Goal: Task Accomplishment & Management: Use online tool/utility

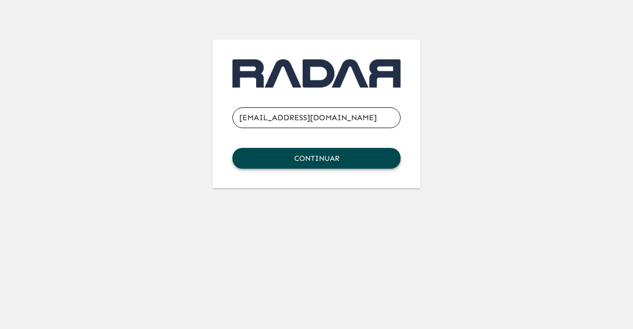
click at [329, 157] on button "Continuar" at bounding box center [316, 158] width 168 height 21
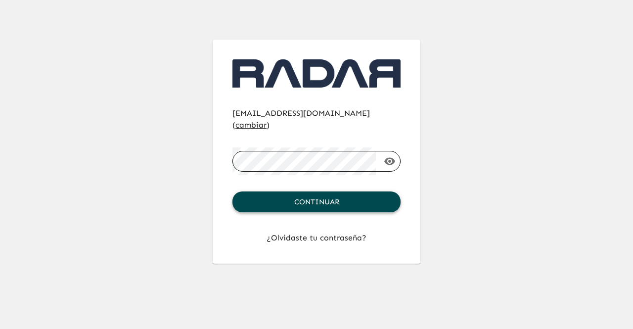
click at [324, 191] on button "Continuar" at bounding box center [316, 201] width 168 height 21
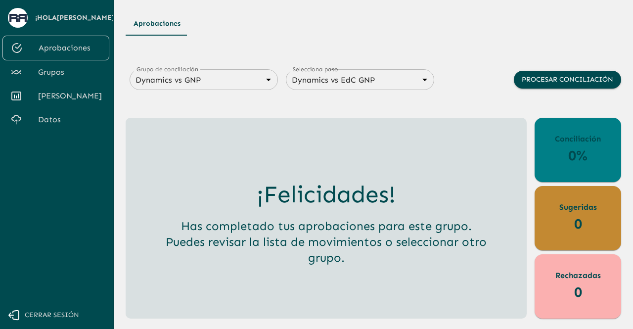
click at [70, 91] on span "[PERSON_NAME]" at bounding box center [69, 96] width 63 height 12
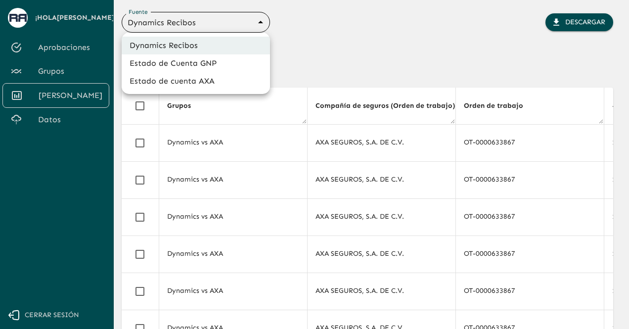
click at [259, 26] on body "Se están procesando los movimientos. Algunas acciones permanecerán deshabilitad…" at bounding box center [314, 164] width 629 height 329
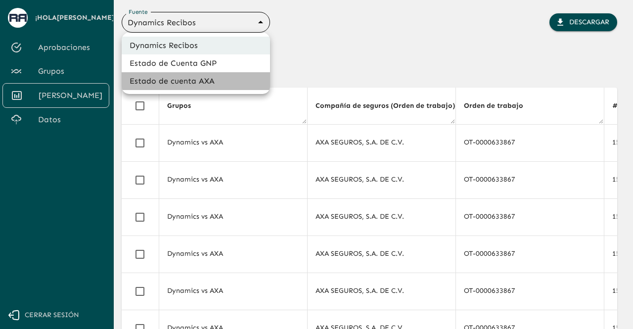
click at [207, 79] on li "Estado de cuenta AXA" at bounding box center [196, 81] width 148 height 18
type input "688d3623321e4b428189379d"
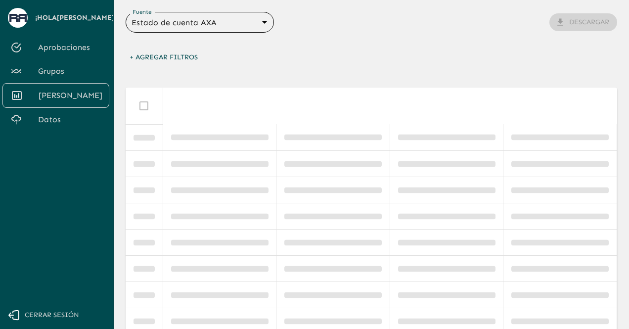
click at [71, 67] on span "Grupos" at bounding box center [69, 71] width 63 height 12
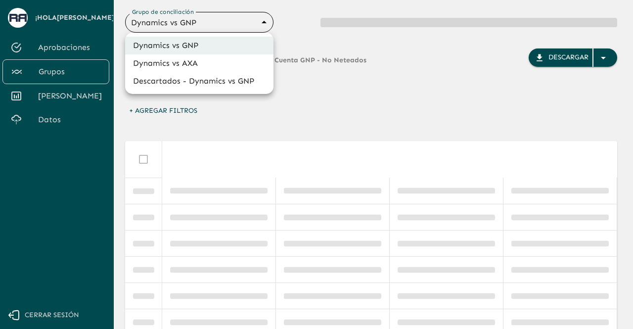
click at [264, 22] on body "Se están procesando los movimientos. Algunas acciones permanecerán deshabilitad…" at bounding box center [316, 164] width 633 height 329
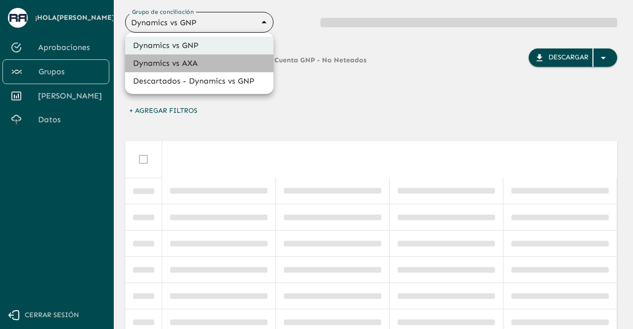
click at [219, 63] on li "Dynamics vs AXA" at bounding box center [199, 63] width 148 height 18
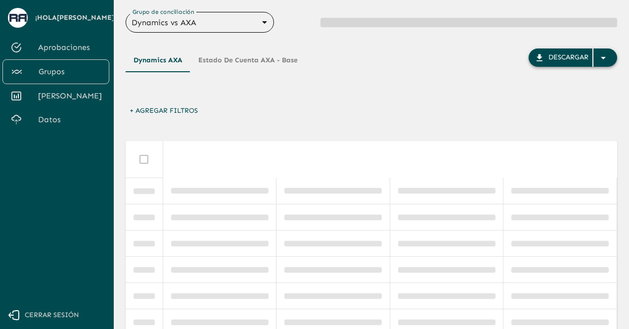
click at [610, 62] on div "button" at bounding box center [605, 58] width 24 height 18
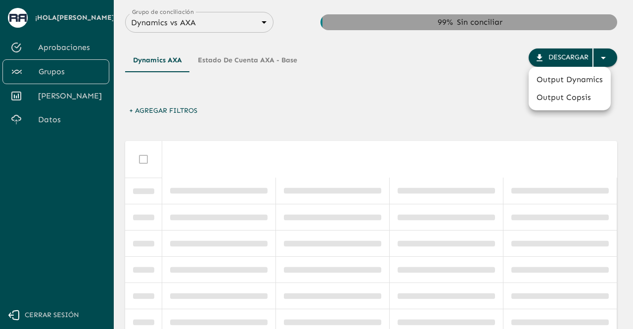
click at [566, 82] on li "Output Dynamics" at bounding box center [569, 80] width 82 height 18
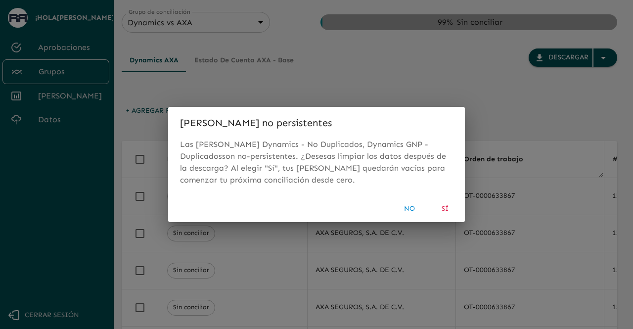
click at [442, 209] on button "Sí" at bounding box center [445, 209] width 32 height 18
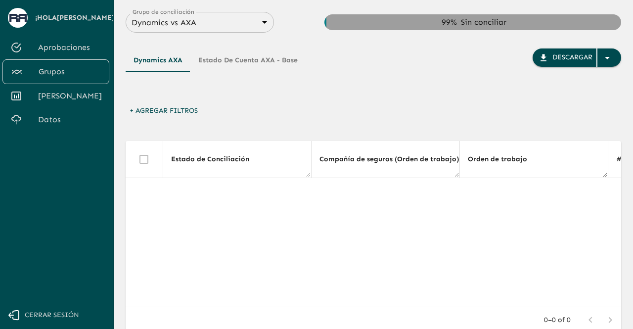
click at [247, 23] on body "Se están procesando los movimientos. Algunas acciones permanecerán deshabilitad…" at bounding box center [316, 164] width 633 height 329
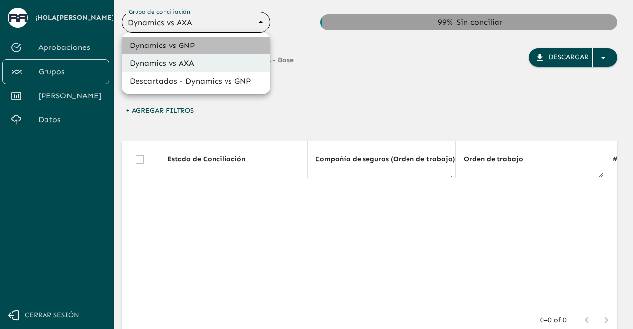
click at [212, 47] on li "Dynamics vs GNP" at bounding box center [196, 46] width 148 height 18
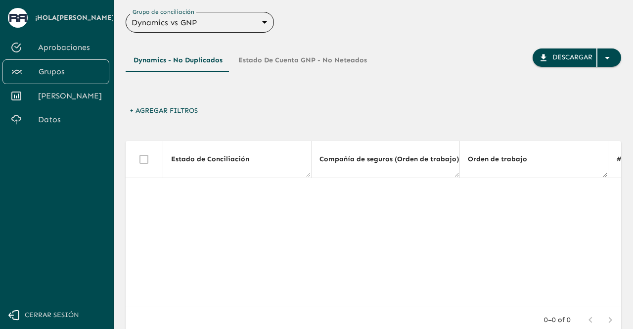
click at [202, 24] on body "Se están procesando los movimientos. Algunas acciones permanecerán deshabilitad…" at bounding box center [316, 164] width 633 height 329
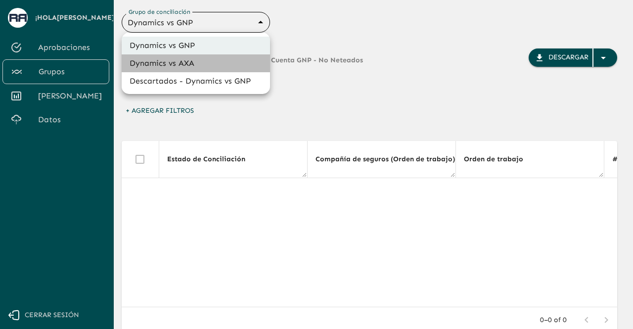
click at [188, 67] on li "Dynamics vs AXA" at bounding box center [196, 63] width 148 height 18
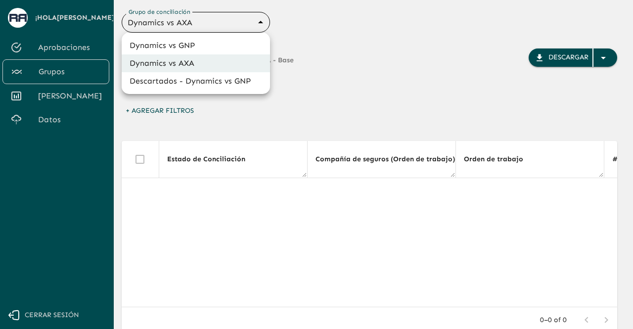
click at [241, 23] on body "Se están procesando los movimientos. Algunas acciones permanecerán deshabilitad…" at bounding box center [316, 164] width 633 height 329
click at [197, 81] on li "Descartados - Dynamics vs GNP" at bounding box center [196, 81] width 148 height 18
type input "6854393e15205559d9cb70bf"
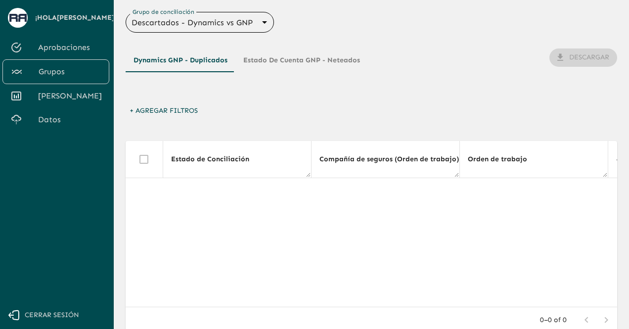
click at [58, 116] on span "Datos" at bounding box center [69, 120] width 63 height 12
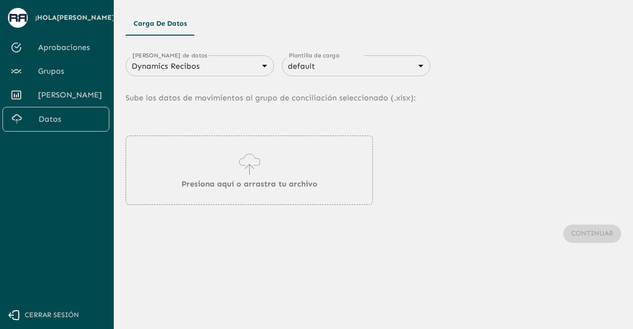
click at [212, 61] on body "Se están procesando los movimientos. Algunas acciones permanecerán deshabilitad…" at bounding box center [316, 164] width 633 height 329
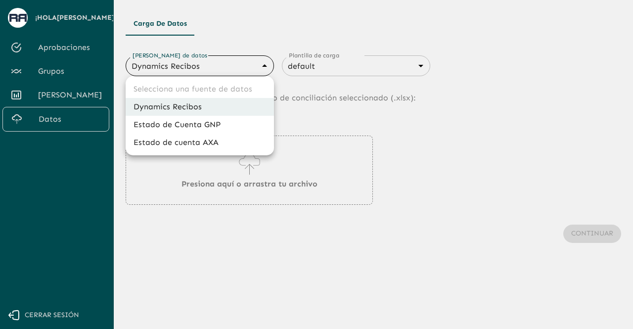
click at [206, 106] on li "Dynamics Recibos" at bounding box center [200, 107] width 148 height 18
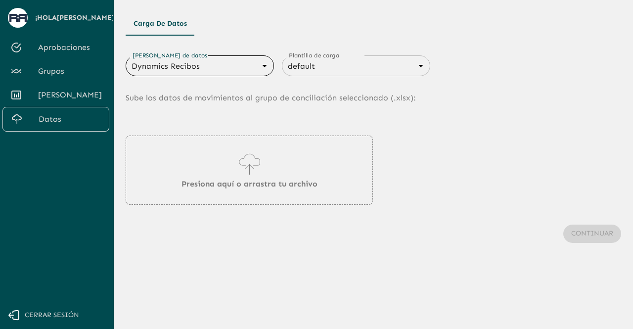
click at [264, 55] on div "[PERSON_NAME] de datos Dynamics Recibos 683f283f336112e7999fc7c3 [PERSON_NAME] …" at bounding box center [373, 158] width 495 height 231
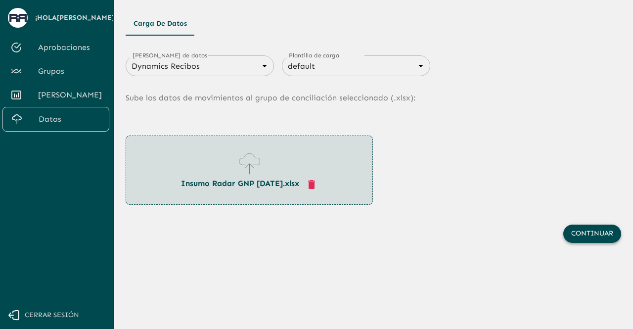
click at [574, 240] on button "Continuar" at bounding box center [592, 233] width 58 height 18
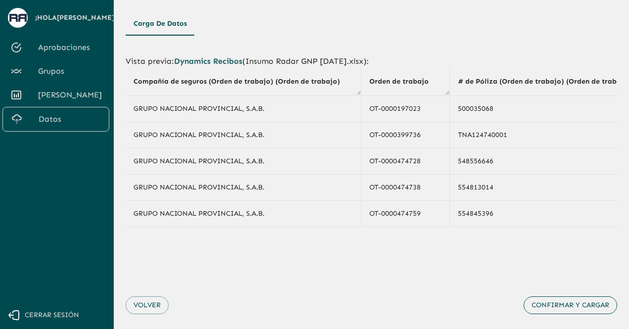
click at [557, 307] on button "Confirmar y cargar" at bounding box center [569, 305] width 93 height 18
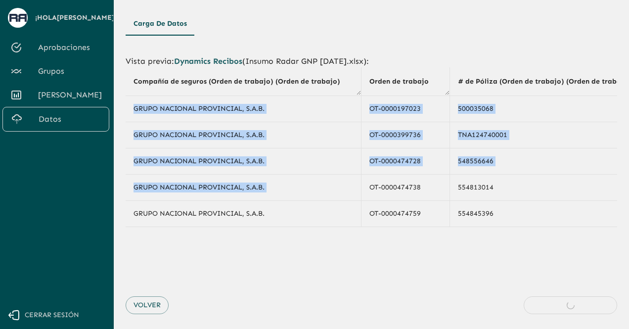
drag, startPoint x: 360, startPoint y: 192, endPoint x: 432, endPoint y: 247, distance: 90.6
click at [432, 247] on div "Vista previa : Dynamics Recibos ( Insumo Radar GNP [DATE].xlsx ): Compañía de s…" at bounding box center [371, 194] width 491 height 302
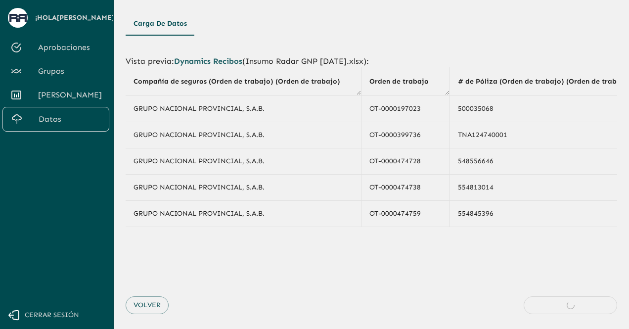
click at [385, 261] on div "Vista previa : Dynamics Recibos ( Insumo Radar GNP [DATE].xlsx ): Compañía de s…" at bounding box center [371, 194] width 491 height 302
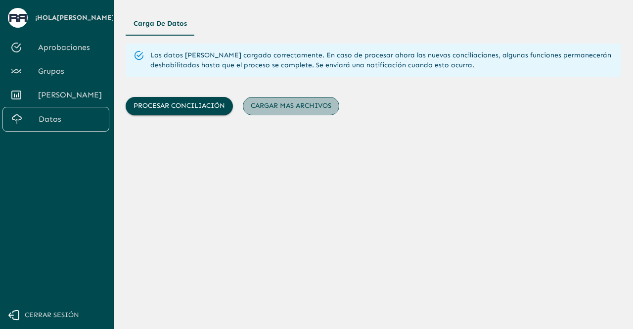
click at [292, 109] on button "Cargar mas archivos" at bounding box center [291, 106] width 96 height 18
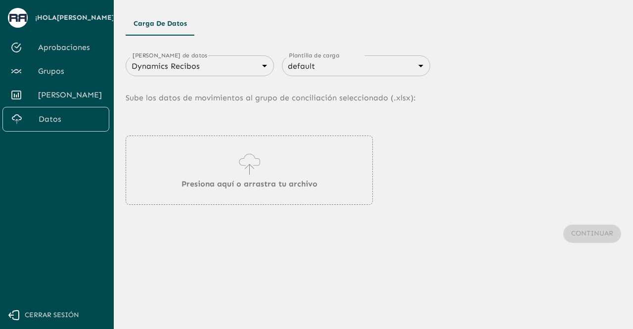
click at [229, 70] on body "Se están procesando los movimientos. Algunas acciones permanecerán deshabilitad…" at bounding box center [316, 164] width 633 height 329
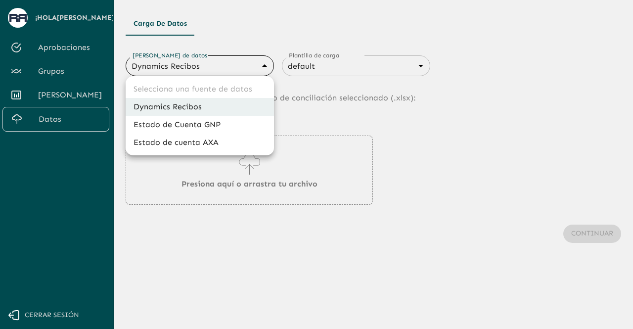
click at [209, 120] on li "Estado de Cuenta GNP" at bounding box center [200, 125] width 148 height 18
type input "68360e545ed9181a8245dd9b"
type input "68405816993b98be2d8f622c"
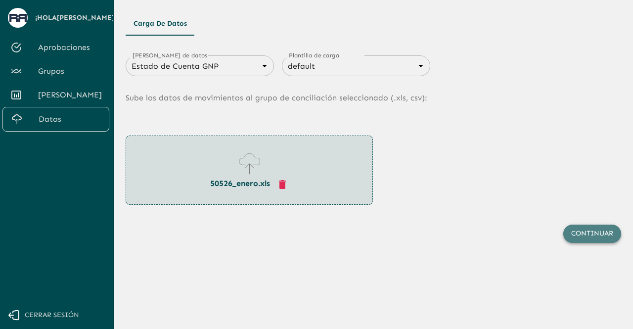
click at [581, 237] on button "Continuar" at bounding box center [592, 233] width 58 height 18
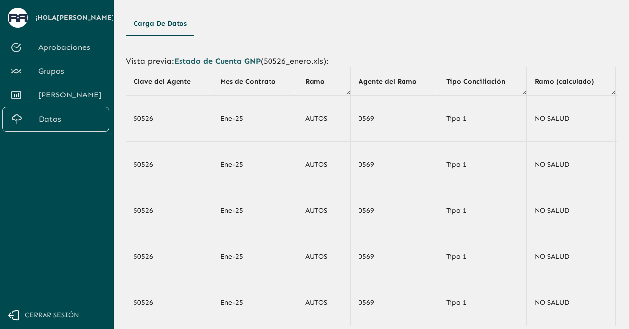
scroll to position [119, 0]
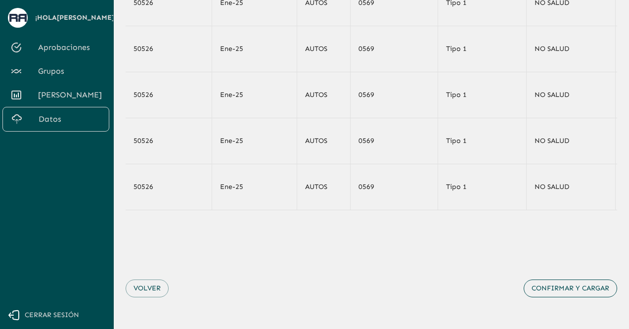
click at [559, 294] on button "Confirmar y cargar" at bounding box center [569, 288] width 93 height 18
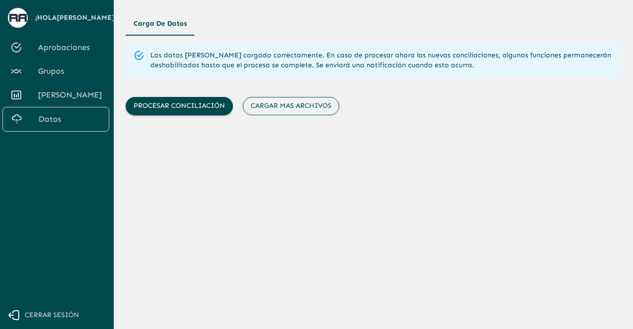
click at [297, 102] on button "Cargar mas archivos" at bounding box center [291, 106] width 96 height 18
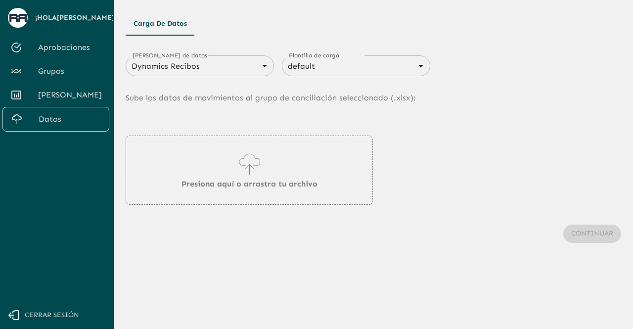
click at [223, 82] on p "Sube los datos de movimientos al grupo de conciliación seleccionado (. xlsx ):" at bounding box center [373, 97] width 495 height 43
click at [218, 69] on body "Se están procesando los movimientos. Algunas acciones permanecerán deshabilitad…" at bounding box center [316, 164] width 633 height 329
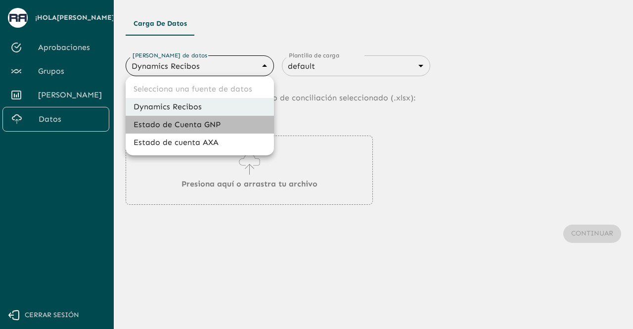
click at [205, 117] on li "Estado de Cuenta GNP" at bounding box center [200, 125] width 148 height 18
type input "68360e545ed9181a8245dd9b"
type input "68405816993b98be2d8f622c"
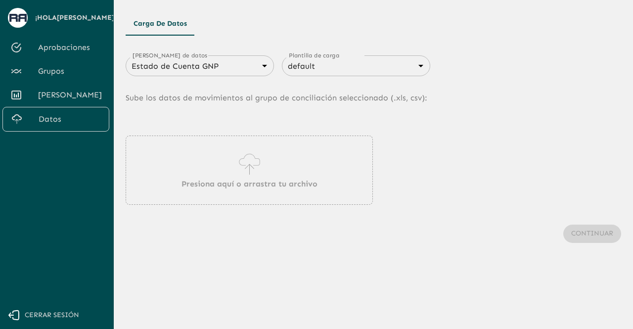
click at [220, 173] on div "Presiona aquí o arrastra tu archivo" at bounding box center [249, 169] width 247 height 69
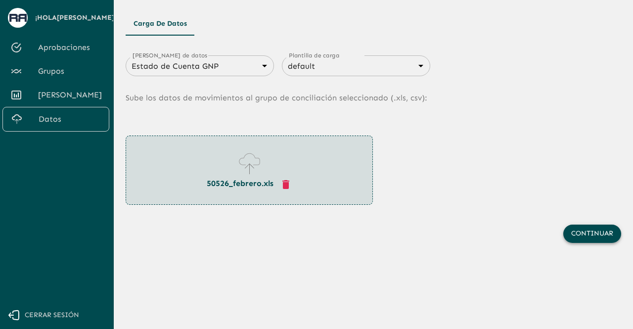
click at [579, 235] on button "Continuar" at bounding box center [592, 233] width 58 height 18
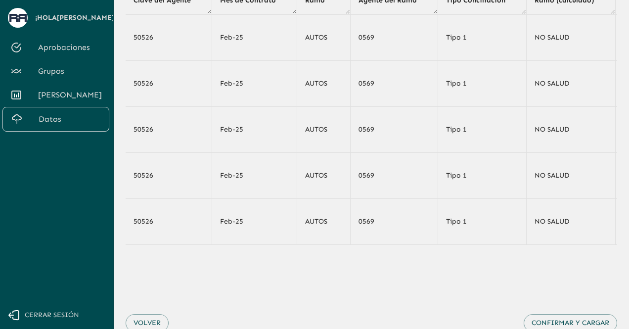
scroll to position [119, 0]
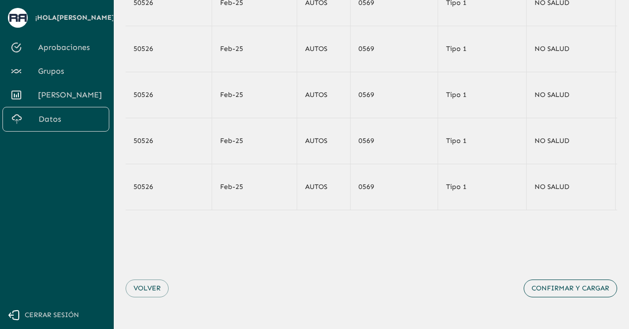
click at [563, 294] on button "Confirmar y cargar" at bounding box center [569, 288] width 93 height 18
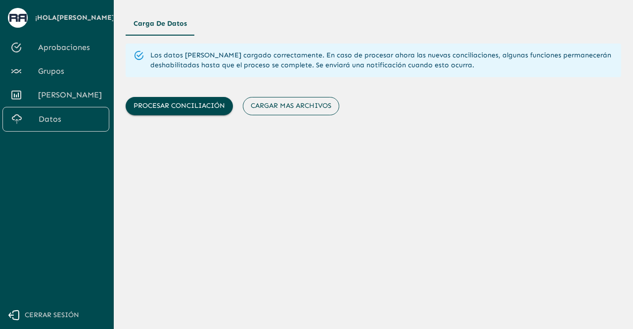
click at [282, 108] on button "Cargar mas archivos" at bounding box center [291, 106] width 96 height 18
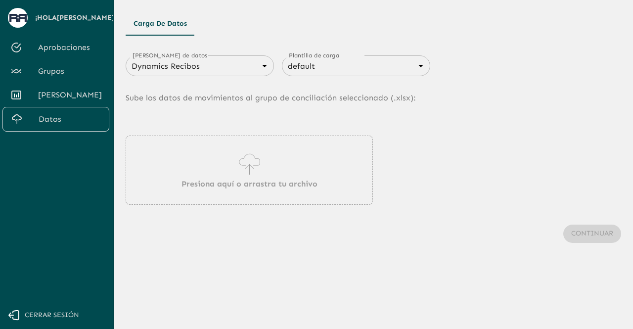
click at [230, 172] on div "Presiona aquí o arrastra tu archivo" at bounding box center [249, 169] width 247 height 69
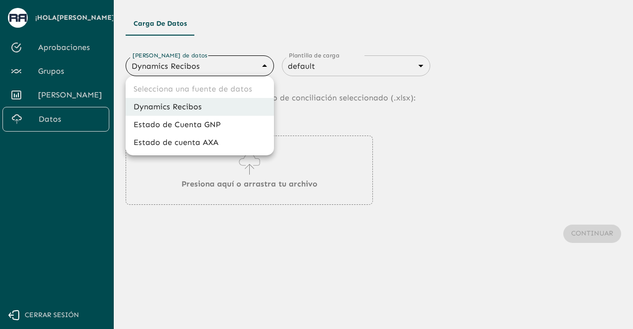
click at [246, 68] on body "Se están procesando los movimientos. Algunas acciones permanecerán deshabilitad…" at bounding box center [316, 164] width 633 height 329
click at [214, 120] on li "Estado de Cuenta GNP" at bounding box center [200, 125] width 148 height 18
type input "68360e545ed9181a8245dd9b"
type input "68405816993b98be2d8f622c"
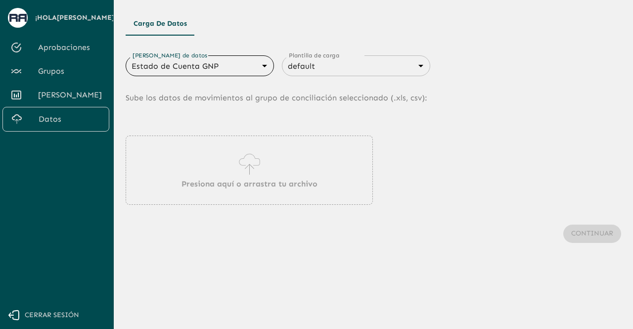
click at [214, 192] on div "Presiona aquí o arrastra tu archivo" at bounding box center [249, 169] width 247 height 69
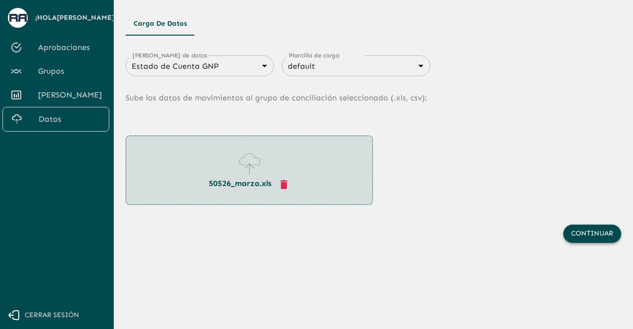
click at [572, 227] on button "Continuar" at bounding box center [592, 233] width 58 height 18
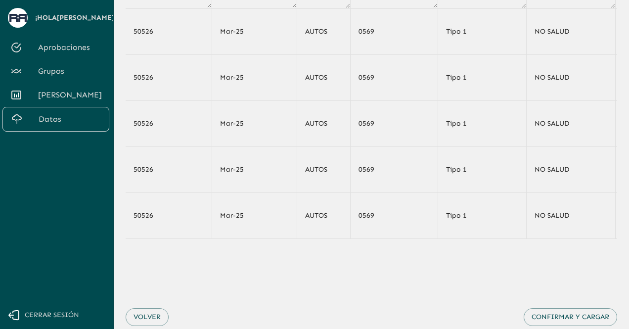
scroll to position [92, 0]
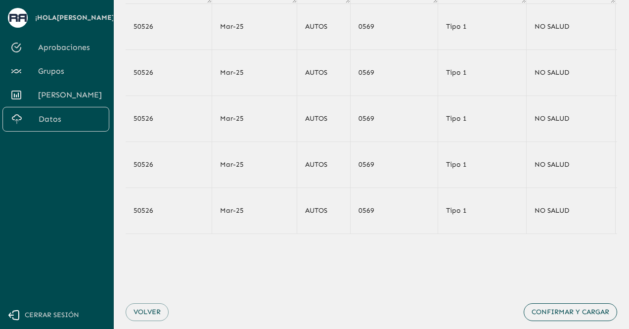
click at [572, 316] on button "Confirmar y cargar" at bounding box center [569, 312] width 93 height 18
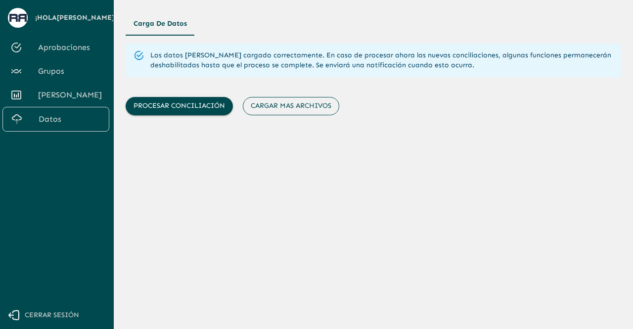
click at [291, 106] on button "Cargar mas archivos" at bounding box center [291, 106] width 96 height 18
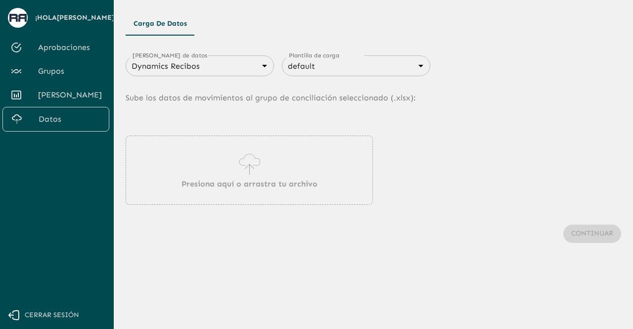
click at [245, 168] on icon at bounding box center [249, 164] width 28 height 28
click at [228, 68] on body "Se están procesando los movimientos. Algunas acciones permanecerán deshabilitad…" at bounding box center [316, 164] width 633 height 329
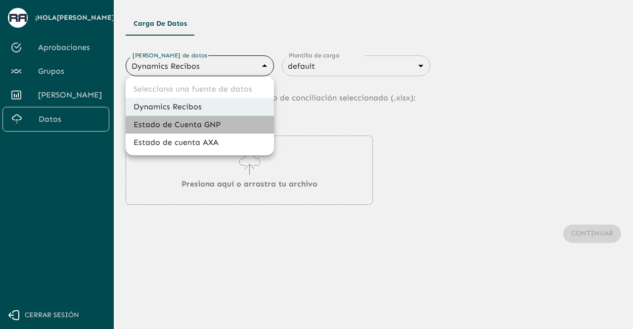
click at [207, 120] on li "Estado de Cuenta GNP" at bounding box center [200, 125] width 148 height 18
type input "68360e545ed9181a8245dd9b"
type input "68405816993b98be2d8f622c"
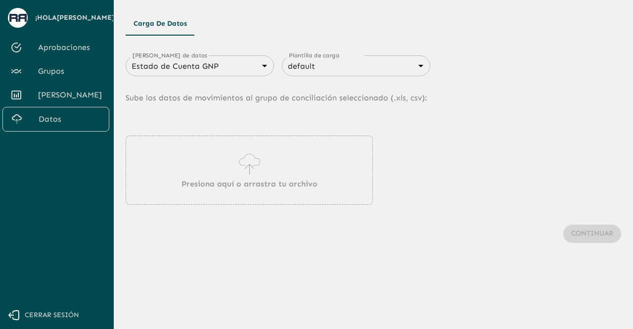
click at [205, 176] on div "Presiona aquí o arrastra tu archivo" at bounding box center [249, 169] width 247 height 69
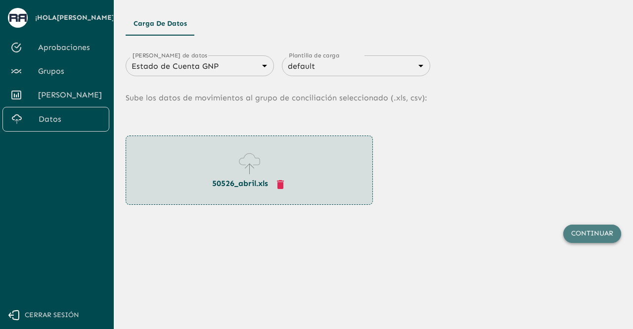
click at [582, 235] on button "Continuar" at bounding box center [592, 233] width 58 height 18
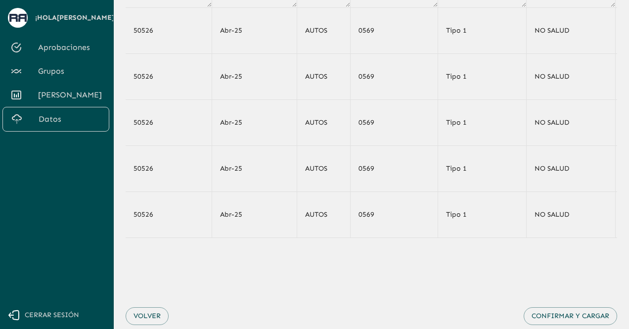
scroll to position [119, 0]
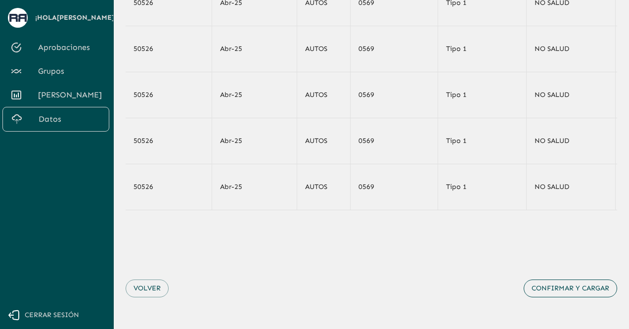
click at [580, 292] on button "Confirmar y cargar" at bounding box center [569, 288] width 93 height 18
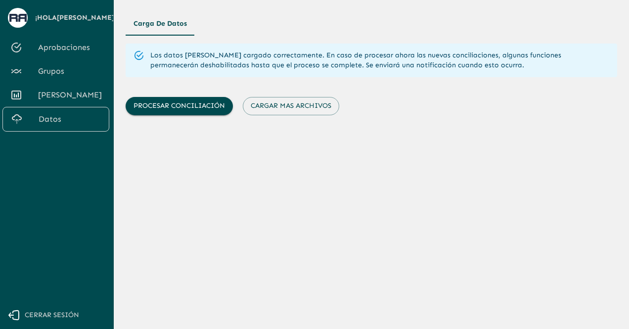
scroll to position [0, 0]
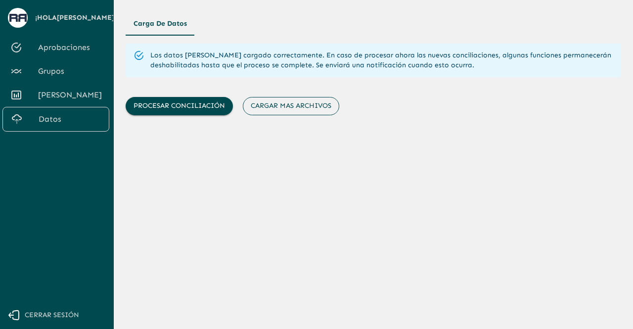
click at [301, 113] on button "Cargar mas archivos" at bounding box center [291, 106] width 96 height 18
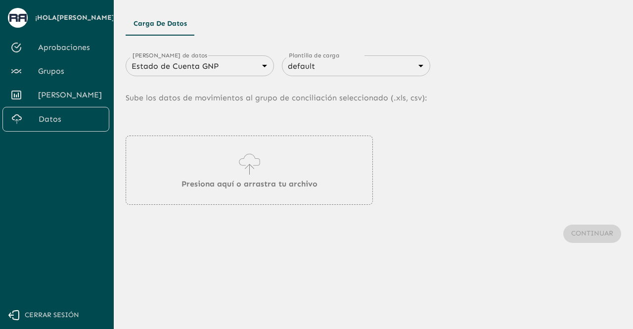
type input "683f283f336112e7999fc7c3"
type input "68434fd2750312d599d841be"
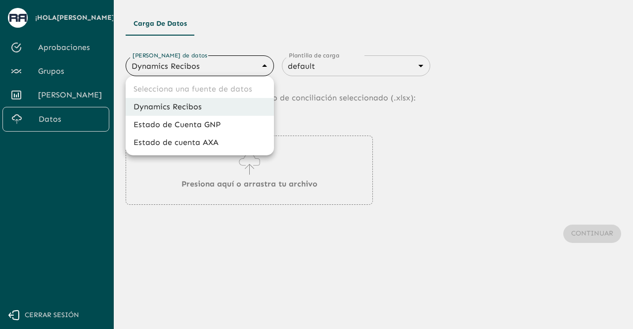
click at [227, 68] on body "Se están procesando los movimientos. Algunas acciones permanecerán deshabilitad…" at bounding box center [316, 164] width 633 height 329
click at [210, 120] on li "Estado de Cuenta GNP" at bounding box center [200, 125] width 148 height 18
type input "68360e545ed9181a8245dd9b"
type input "68405816993b98be2d8f622c"
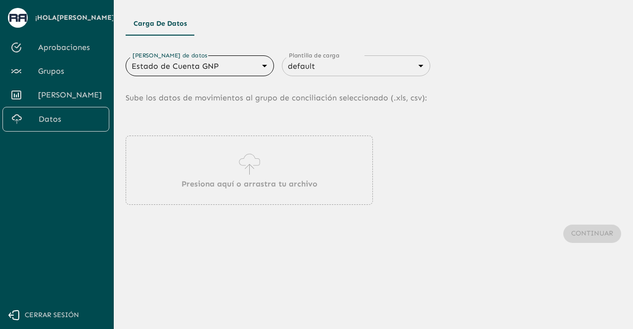
click at [216, 161] on div "Presiona aquí o arrastra tu archivo" at bounding box center [249, 169] width 247 height 69
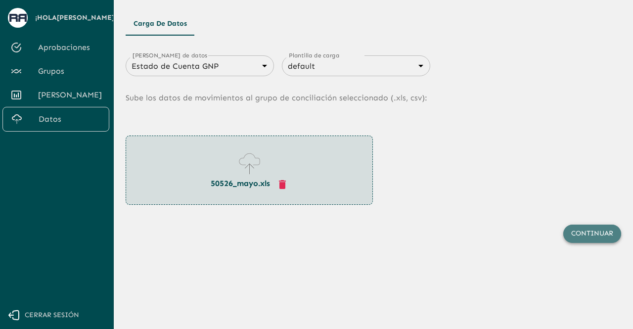
click at [580, 234] on button "Continuar" at bounding box center [592, 233] width 58 height 18
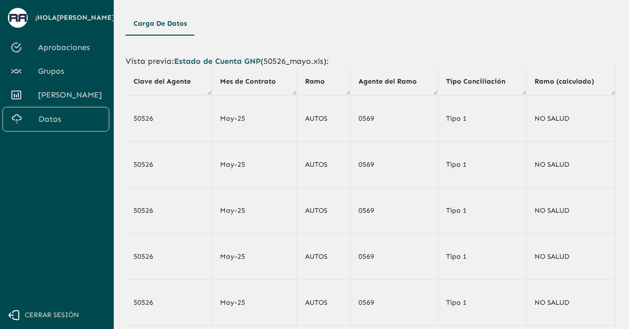
scroll to position [119, 0]
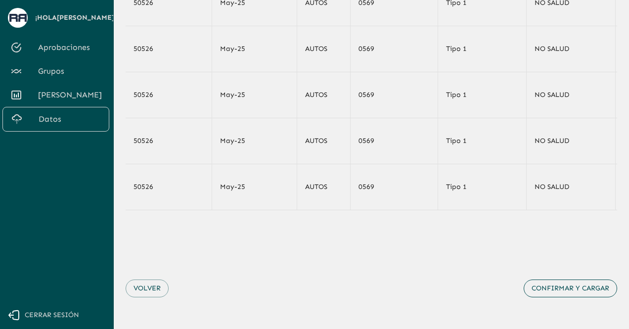
click at [561, 290] on button "Confirmar y cargar" at bounding box center [569, 288] width 93 height 18
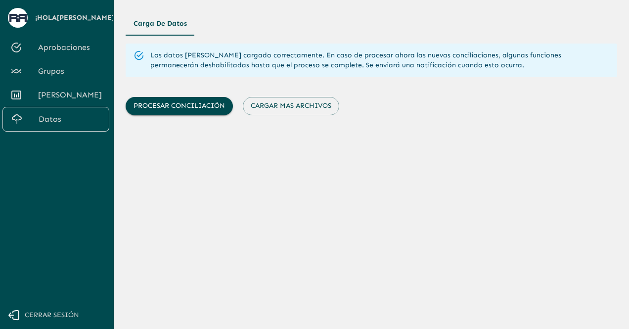
scroll to position [0, 0]
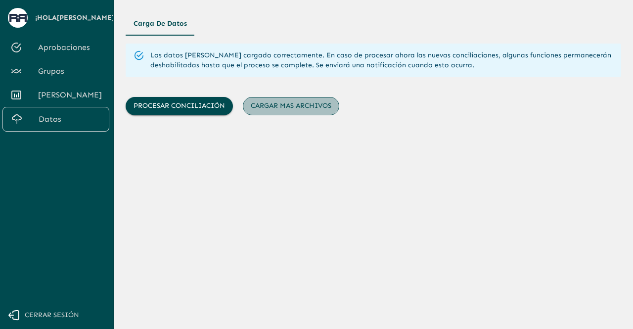
click at [304, 102] on button "Cargar mas archivos" at bounding box center [291, 106] width 96 height 18
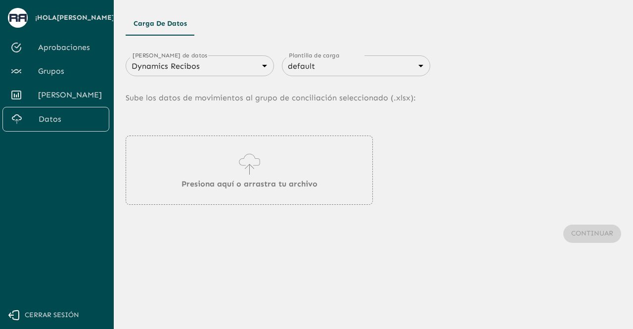
click at [207, 71] on body "Se están procesando los movimientos. Algunas acciones permanecerán deshabilitad…" at bounding box center [316, 164] width 633 height 329
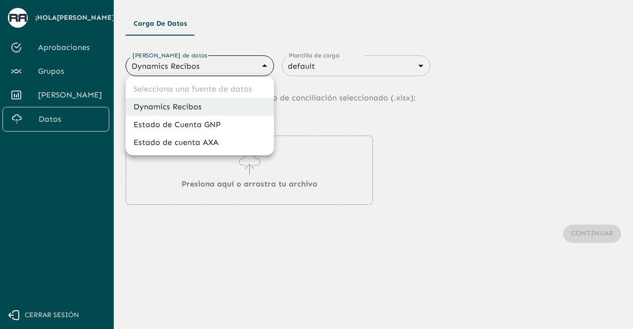
click at [208, 121] on li "Estado de Cuenta GNP" at bounding box center [200, 125] width 148 height 18
type input "68360e545ed9181a8245dd9b"
type input "68405816993b98be2d8f622c"
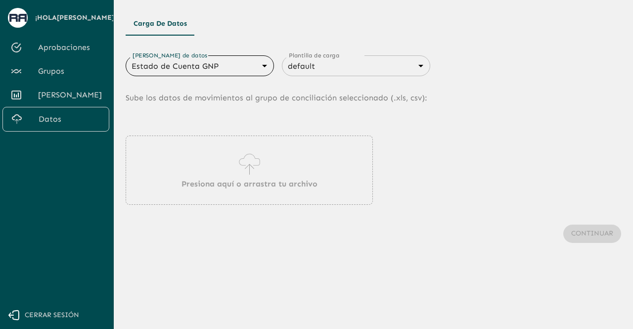
click at [217, 164] on div "Presiona aquí o arrastra tu archivo" at bounding box center [249, 169] width 247 height 69
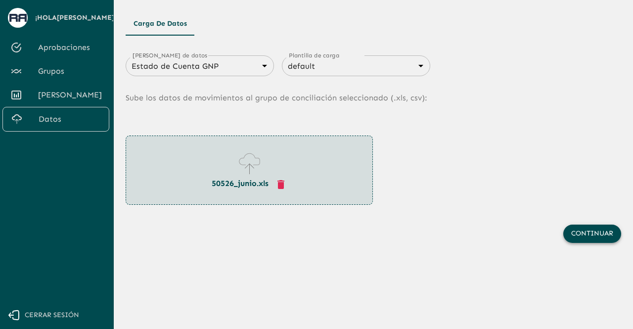
click at [588, 229] on button "Continuar" at bounding box center [592, 233] width 58 height 18
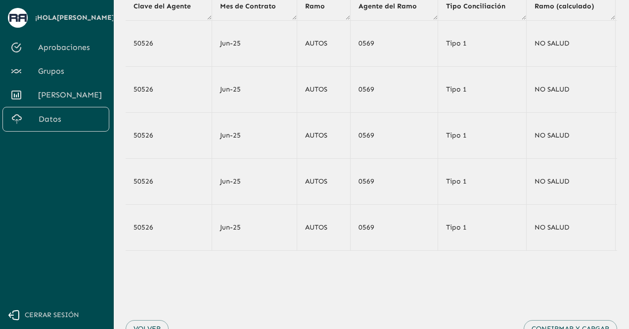
scroll to position [119, 0]
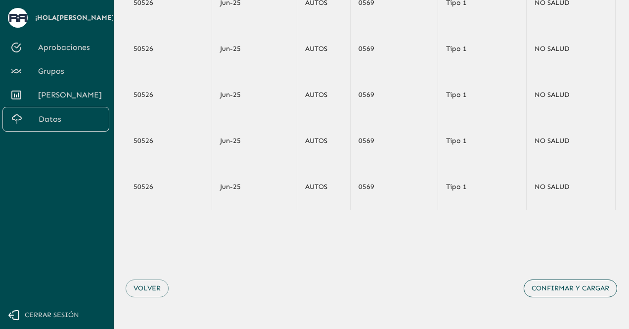
click at [565, 294] on button "Confirmar y cargar" at bounding box center [569, 288] width 93 height 18
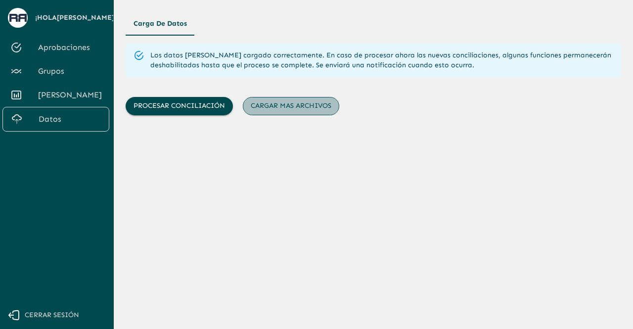
click at [291, 100] on button "Cargar mas archivos" at bounding box center [291, 106] width 96 height 18
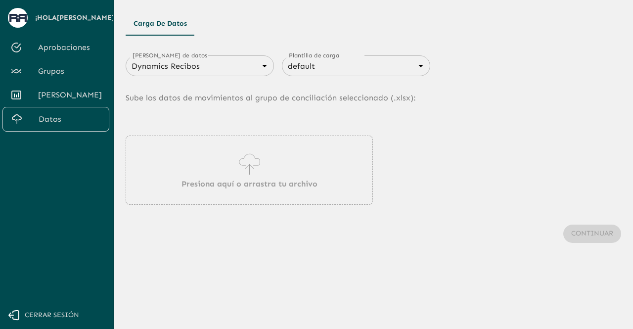
click at [228, 160] on div "Presiona aquí o arrastra tu archivo" at bounding box center [249, 169] width 247 height 69
click at [253, 54] on div "[PERSON_NAME] de datos Dynamics Recibos 683f283f336112e7999fc7c3 [PERSON_NAME] …" at bounding box center [373, 158] width 495 height 231
click at [215, 75] on div "Dynamics Recibos 683f283f336112e7999fc7c3 [PERSON_NAME] de datos" at bounding box center [200, 65] width 148 height 21
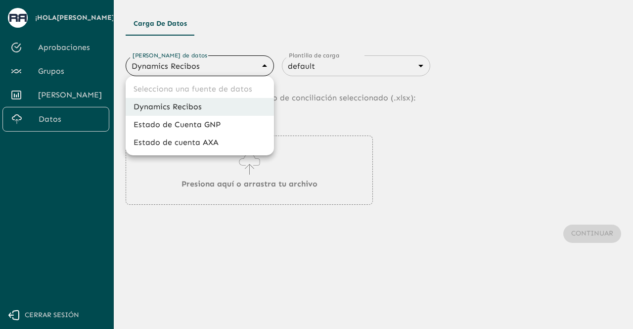
click at [219, 69] on body "Se están procesando los movimientos. Algunas acciones permanecerán deshabilitad…" at bounding box center [316, 164] width 633 height 329
click at [202, 121] on li "Estado de Cuenta GNP" at bounding box center [200, 125] width 148 height 18
type input "68360e545ed9181a8245dd9b"
type input "68405816993b98be2d8f622c"
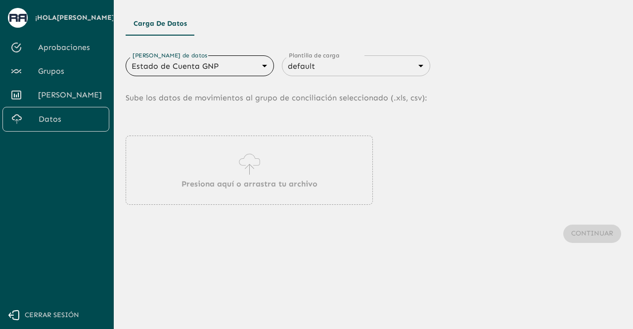
click at [207, 158] on div "Presiona aquí o arrastra tu archivo" at bounding box center [249, 169] width 247 height 69
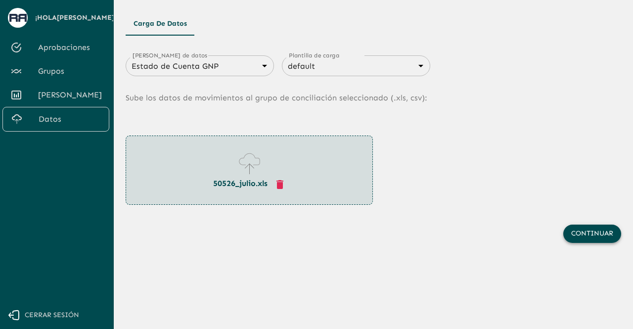
click at [583, 237] on button "Continuar" at bounding box center [592, 233] width 58 height 18
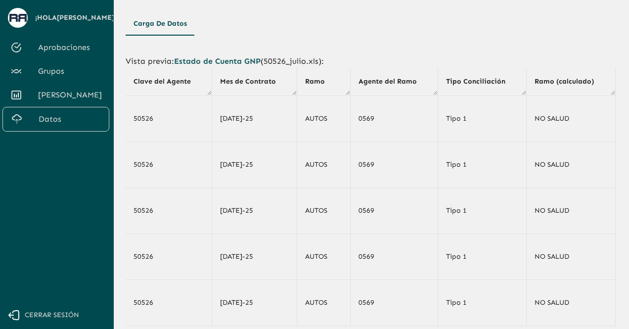
scroll to position [129, 0]
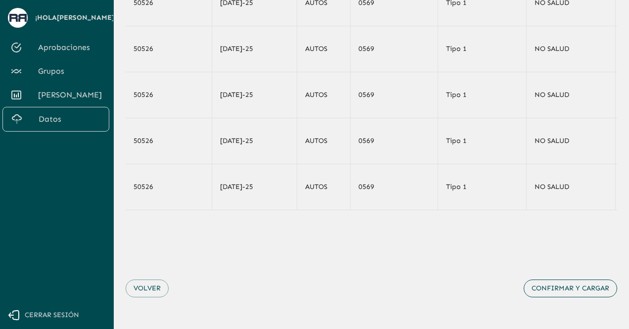
click at [566, 287] on button "Confirmar y cargar" at bounding box center [569, 288] width 93 height 18
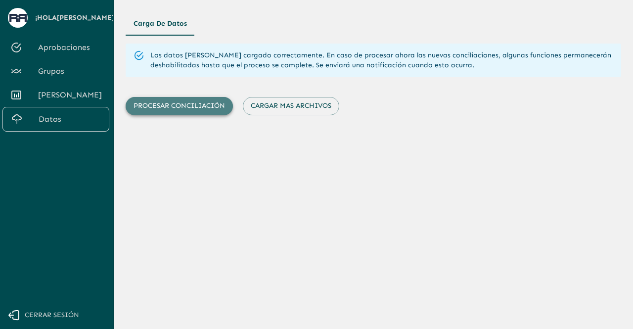
click at [187, 106] on button "Procesar conciliación" at bounding box center [179, 106] width 107 height 18
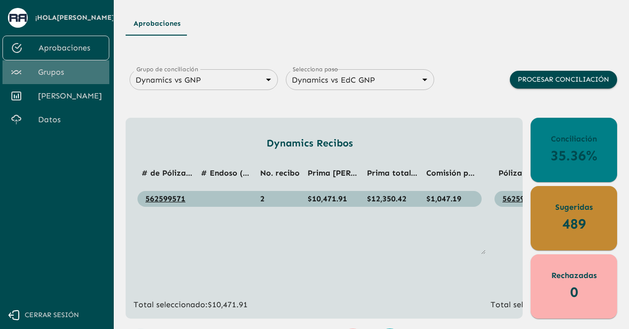
click at [52, 77] on span "Grupos" at bounding box center [69, 72] width 63 height 12
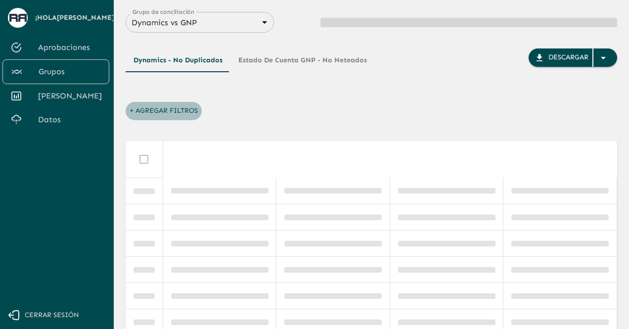
click at [128, 111] on button "+ Agregar Filtros" at bounding box center [164, 111] width 76 height 18
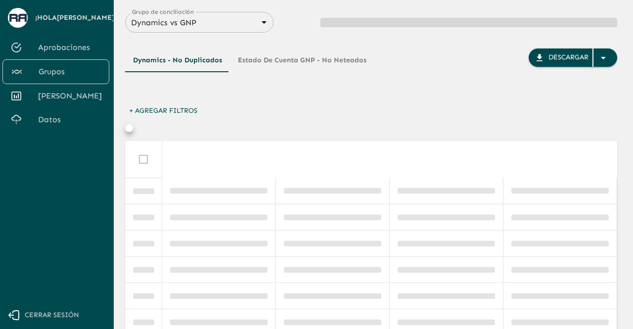
click at [153, 110] on div at bounding box center [316, 164] width 633 height 329
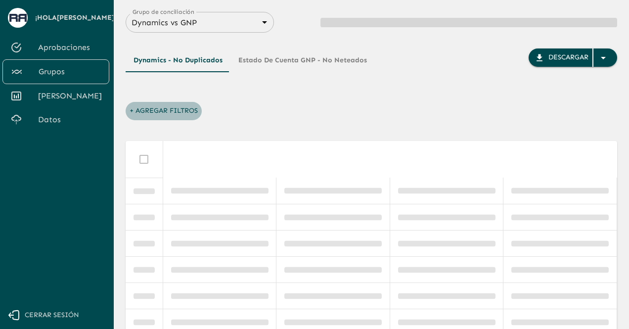
click at [136, 111] on button "+ Agregar Filtros" at bounding box center [164, 111] width 76 height 18
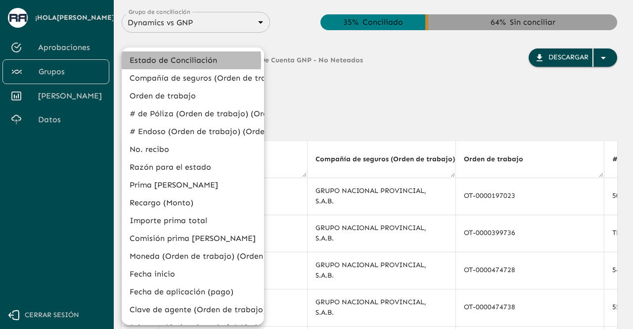
click at [152, 61] on li "Estado de Conciliación" at bounding box center [193, 60] width 142 height 18
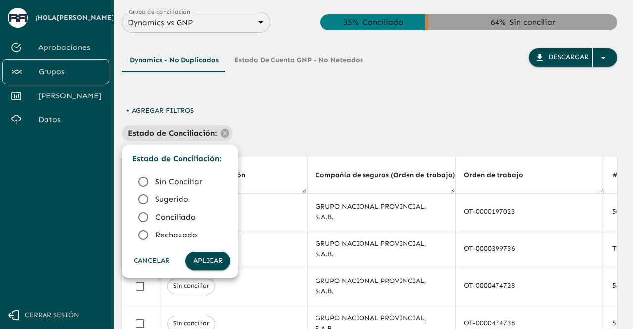
click at [140, 215] on icon at bounding box center [143, 217] width 12 height 12
click at [198, 259] on button "Aplicar" at bounding box center [207, 261] width 45 height 18
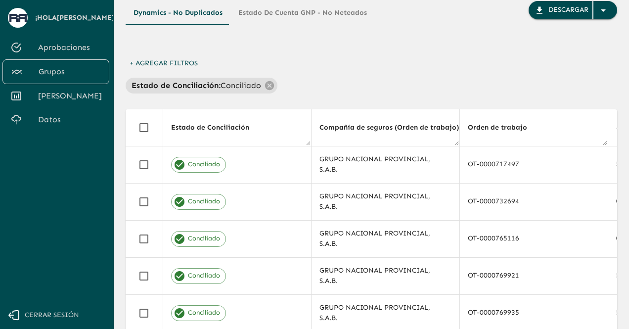
scroll to position [45, 0]
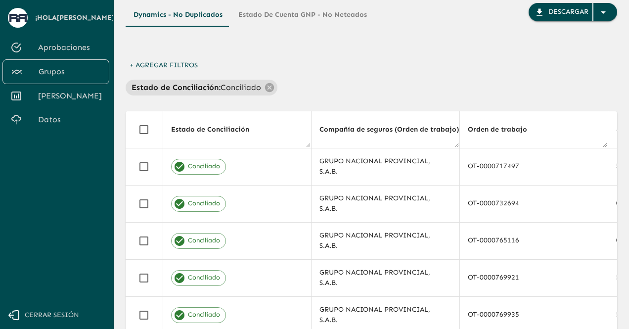
click at [71, 42] on span "Aprobaciones" at bounding box center [69, 48] width 63 height 12
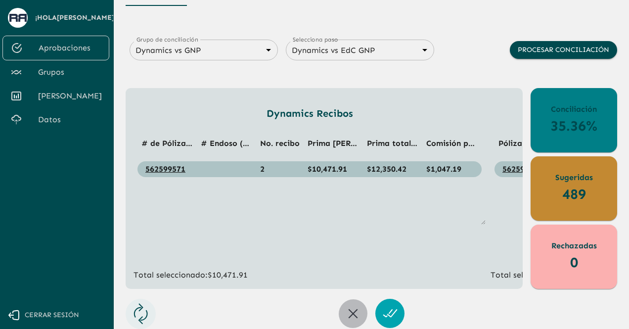
click at [351, 311] on icon "button" at bounding box center [353, 313] width 16 height 16
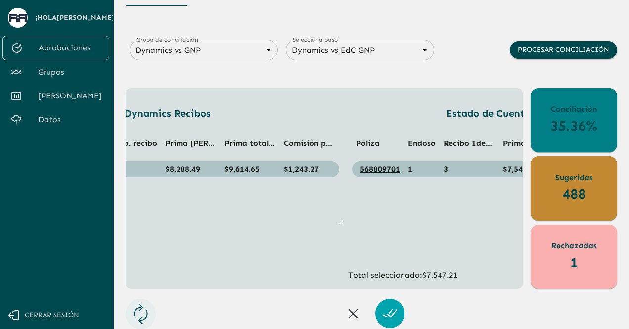
scroll to position [0, 147]
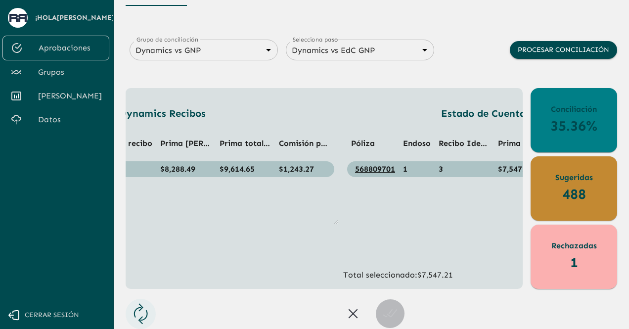
click at [396, 308] on button "button" at bounding box center [389, 313] width 29 height 29
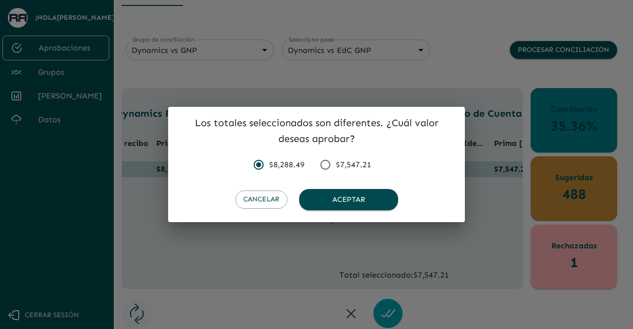
click at [323, 169] on input "$7,547.21" at bounding box center [325, 164] width 21 height 21
radio input "true"
click at [265, 200] on button "Cancelar" at bounding box center [261, 199] width 52 height 18
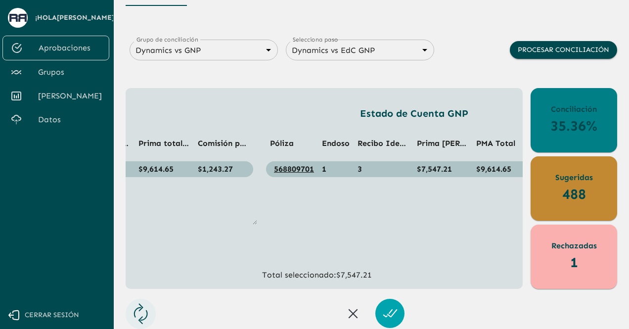
scroll to position [0, 230]
click at [394, 307] on icon "button" at bounding box center [390, 313] width 16 height 16
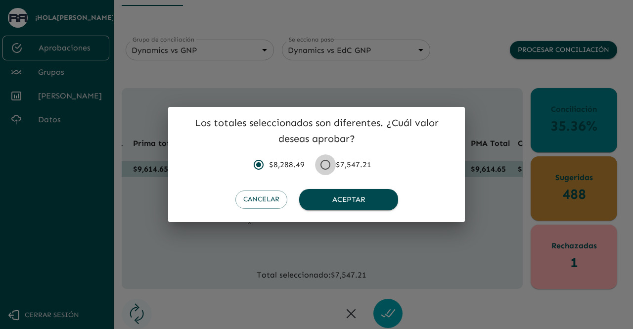
click at [327, 161] on input "$7,547.21" at bounding box center [325, 164] width 21 height 21
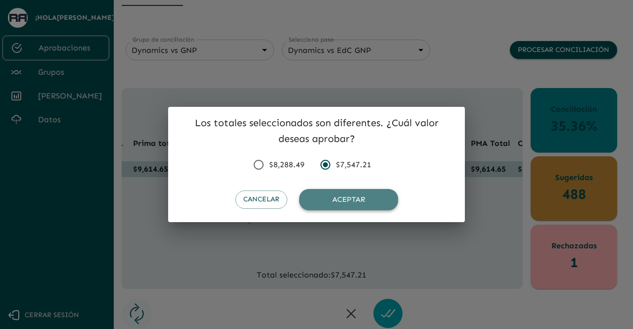
click at [338, 197] on button "Aceptar" at bounding box center [348, 199] width 99 height 21
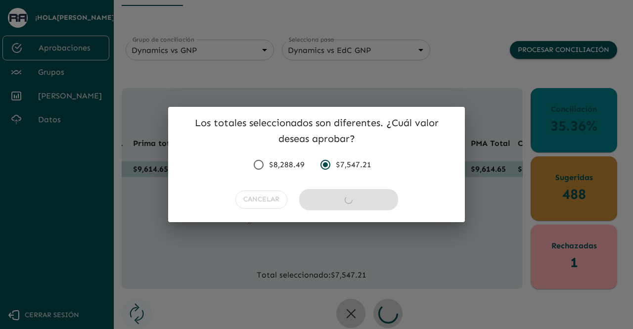
radio input "false"
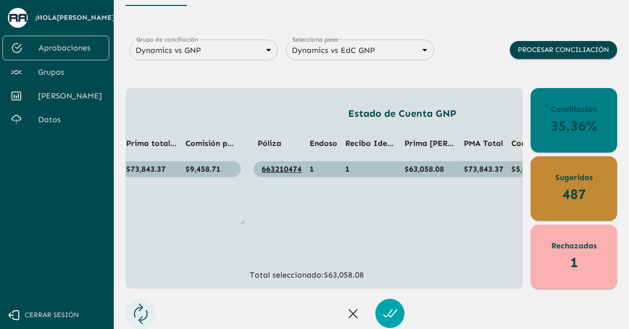
scroll to position [0, 261]
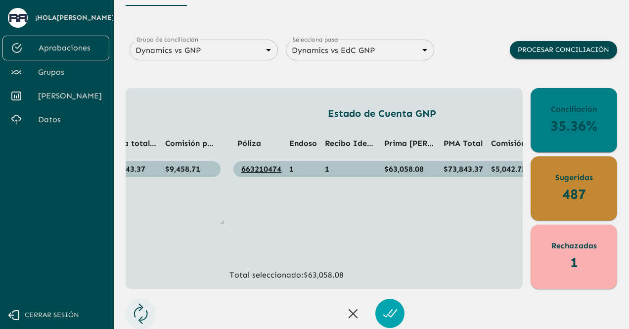
click at [352, 318] on icon "button" at bounding box center [353, 313] width 16 height 16
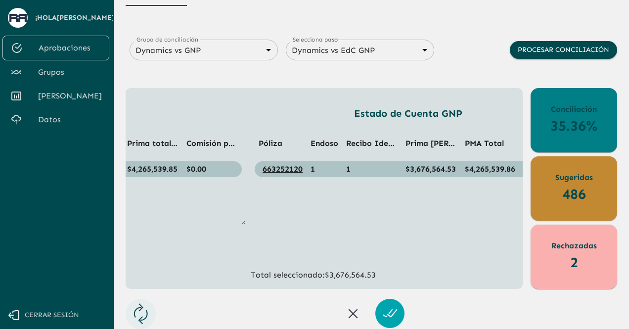
scroll to position [0, 278]
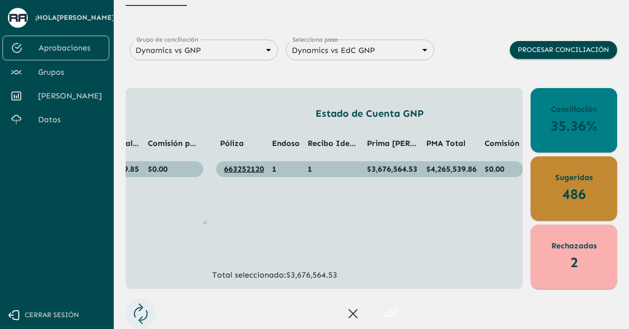
click at [397, 308] on button "button" at bounding box center [389, 313] width 29 height 29
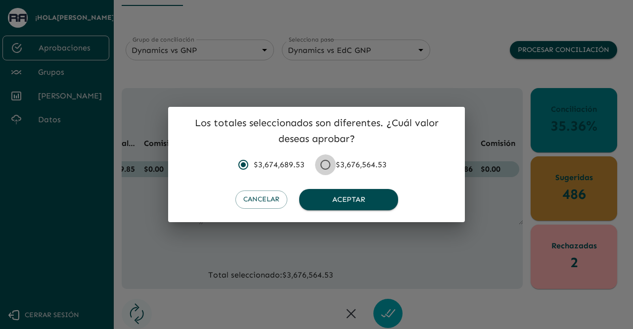
click at [321, 165] on input "$3,676,564.53" at bounding box center [325, 164] width 21 height 21
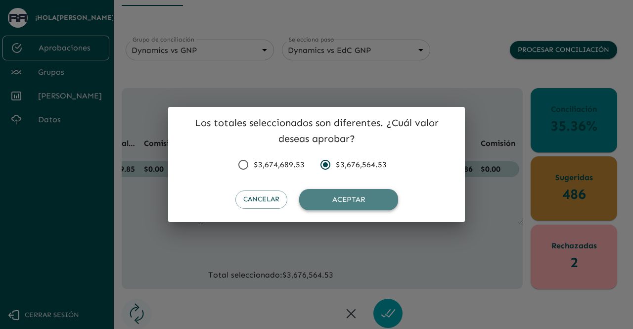
click at [353, 201] on button "Aceptar" at bounding box center [348, 199] width 99 height 21
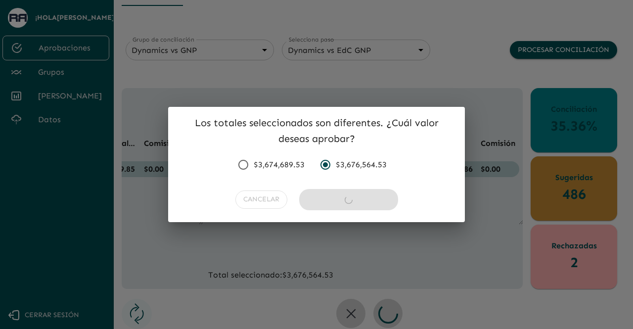
radio input "false"
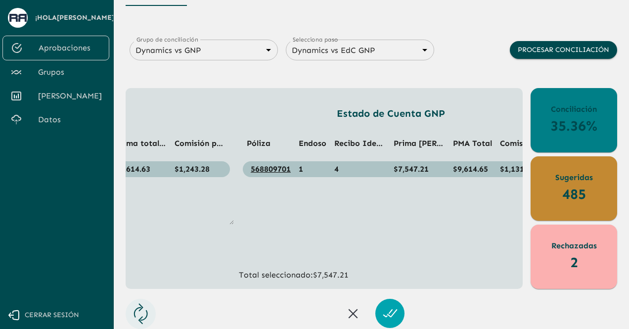
scroll to position [0, 260]
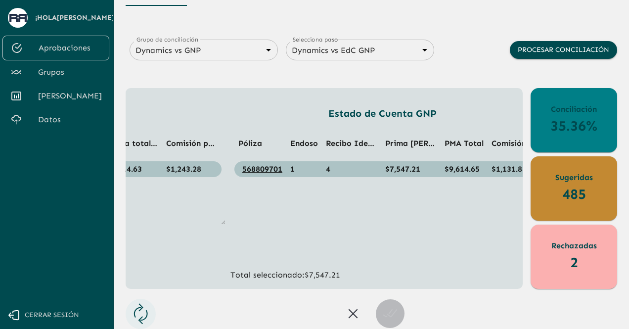
click at [388, 300] on button "button" at bounding box center [389, 313] width 29 height 29
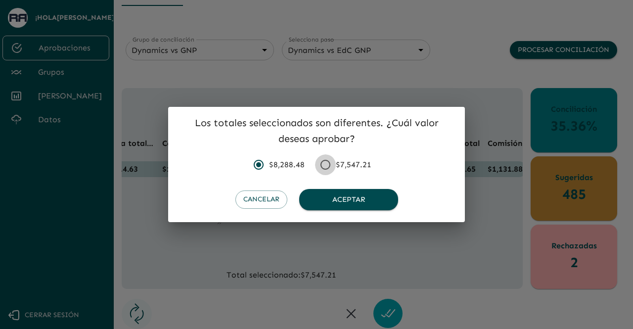
click at [322, 170] on input "$7,547.21" at bounding box center [325, 164] width 21 height 21
click at [330, 219] on div "Cancelar Aceptar" at bounding box center [316, 203] width 297 height 37
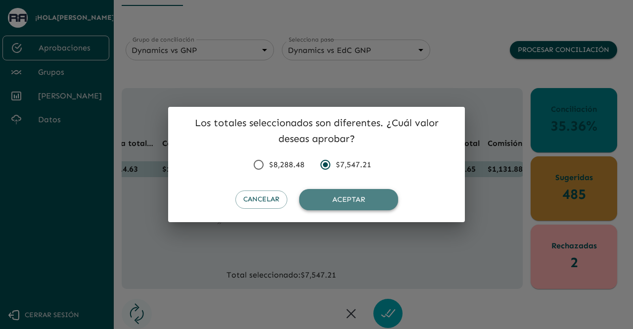
click at [339, 208] on button "Aceptar" at bounding box center [348, 199] width 99 height 21
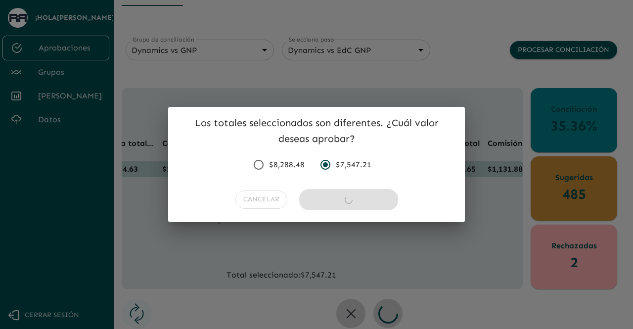
radio input "false"
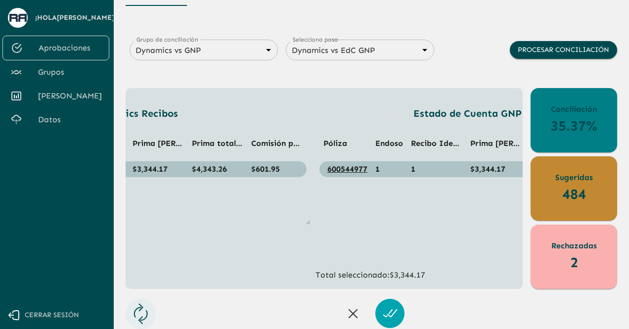
scroll to position [0, 171]
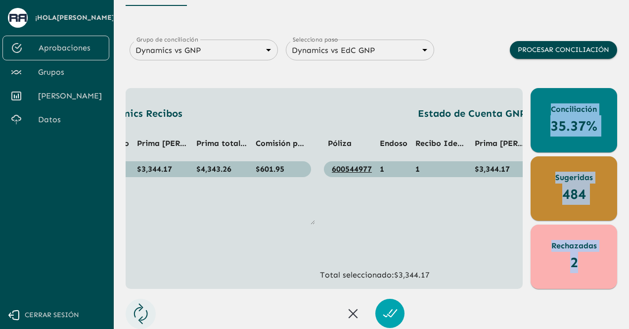
drag, startPoint x: 419, startPoint y: 290, endPoint x: 435, endPoint y: 287, distance: 16.6
click at [435, 287] on div "Aprobaciones Grupo de conciliación Dynamics vs GNP 6848843415205559d9cb70b5 Gru…" at bounding box center [371, 154] width 491 height 345
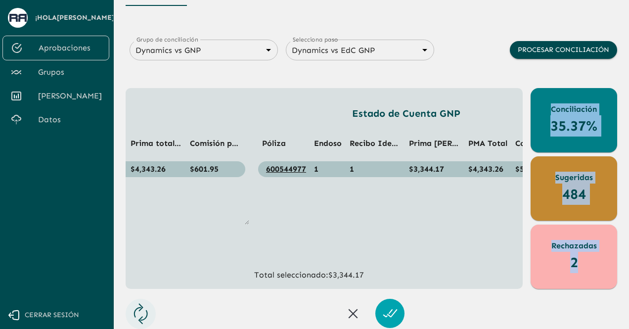
scroll to position [0, 248]
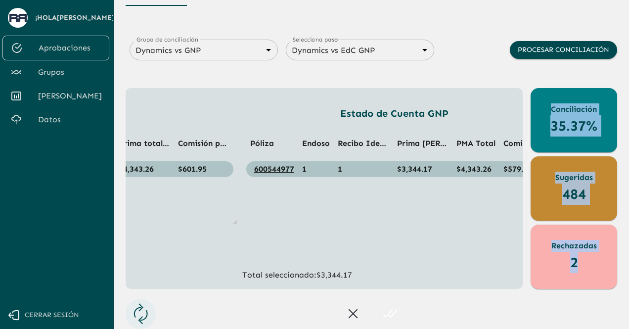
click at [391, 306] on icon "button" at bounding box center [390, 313] width 16 height 16
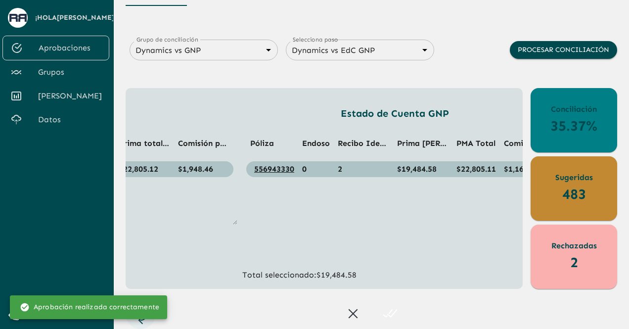
click at [418, 215] on ul "Póliza Endoso Recibo Identificado Prima [PERSON_NAME] PMA Total Comisión 556943…" at bounding box center [394, 175] width 304 height 99
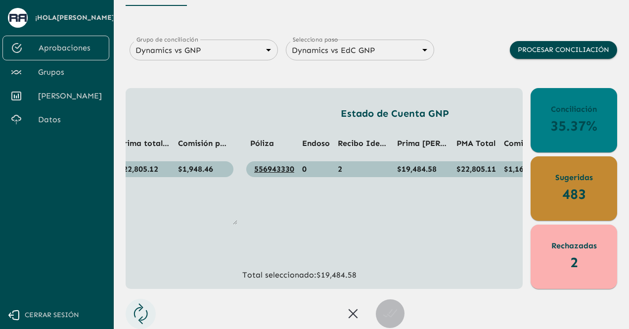
click at [389, 310] on icon "button" at bounding box center [387, 313] width 9 height 8
click at [345, 308] on icon "button" at bounding box center [353, 313] width 16 height 16
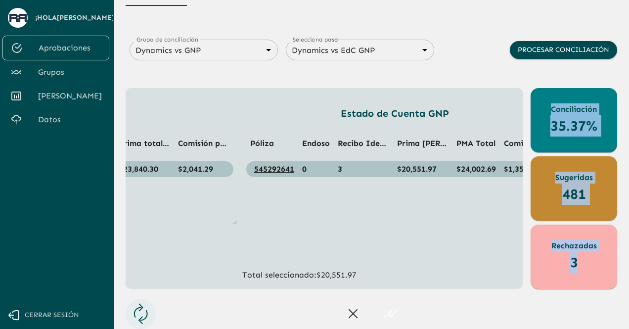
drag, startPoint x: 397, startPoint y: 282, endPoint x: 357, endPoint y: 290, distance: 41.3
click at [357, 290] on div "Aprobaciones Grupo de conciliación Dynamics vs GNP 6848843415205559d9cb70b5 Gru…" at bounding box center [371, 154] width 491 height 345
drag, startPoint x: 334, startPoint y: 284, endPoint x: 279, endPoint y: 291, distance: 55.7
click at [279, 291] on div "Aprobaciones Grupo de conciliación Dynamics vs GNP 6848843415205559d9cb70b5 Gru…" at bounding box center [371, 154] width 491 height 345
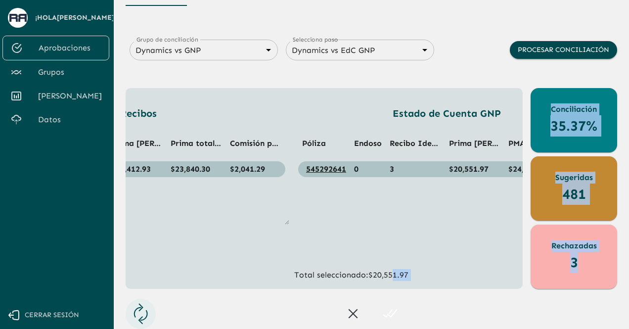
scroll to position [0, 221]
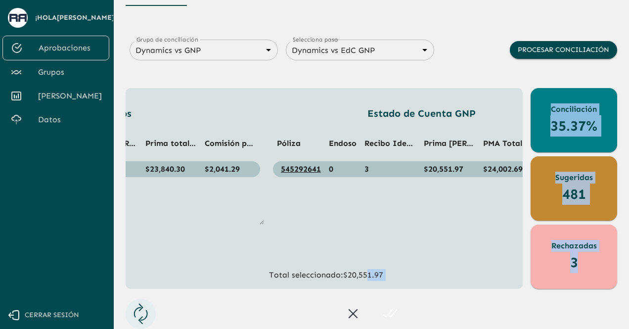
click at [67, 94] on span "[PERSON_NAME]" at bounding box center [69, 96] width 63 height 12
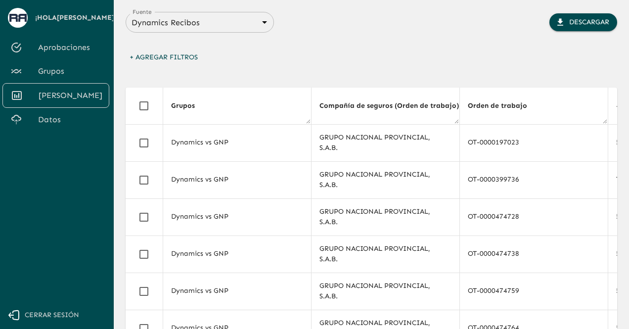
click at [361, 74] on div "Fuente Dynamics Recibos 683f283f336112e7999fc7c3 Fuente Descargar + Agregar Fil…" at bounding box center [371, 263] width 491 height 503
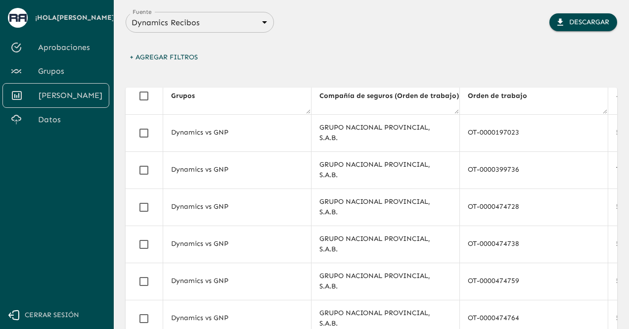
scroll to position [4, 0]
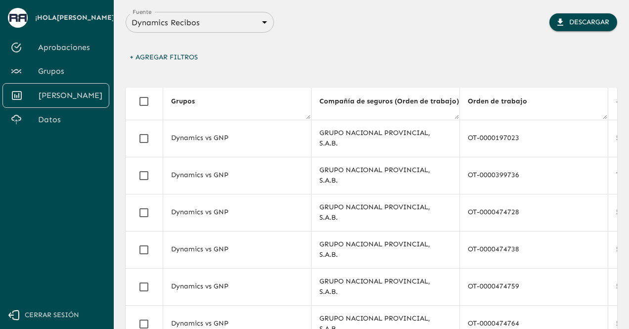
click at [199, 57] on div "+ Agregar Filtros" at bounding box center [371, 59] width 491 height 23
click at [70, 65] on span "Grupos" at bounding box center [69, 71] width 63 height 12
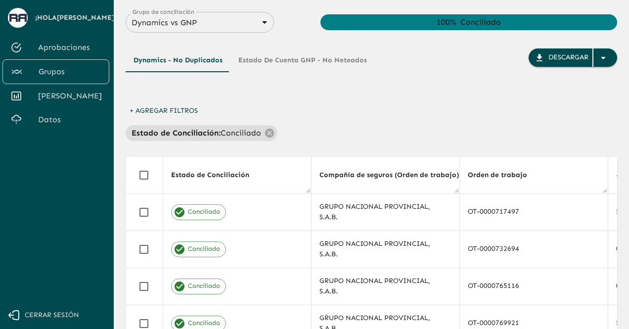
click at [433, 109] on div "+ Agregar Filtros Estado de Conciliación : Conciliado" at bounding box center [371, 121] width 491 height 39
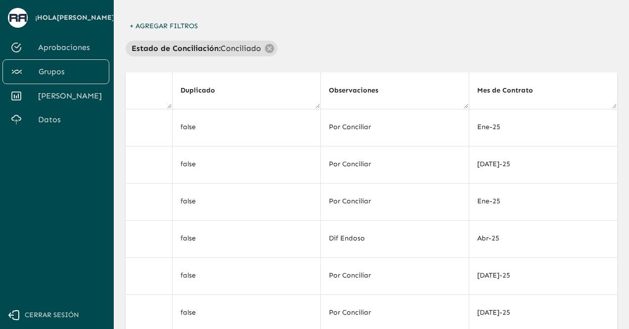
scroll to position [85, 0]
click at [530, 43] on div "Estado de Conciliación : Conciliado" at bounding box center [371, 48] width 491 height 16
click at [545, 91] on th "Mes de Contrato" at bounding box center [543, 90] width 148 height 37
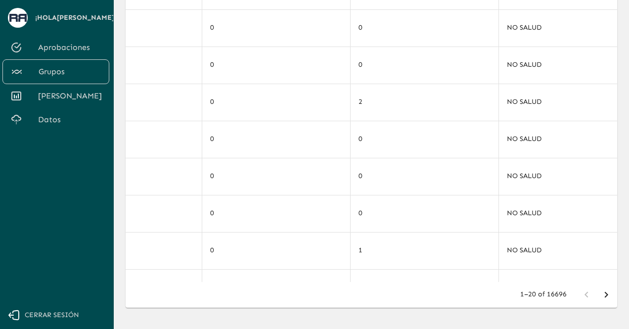
scroll to position [243, 0]
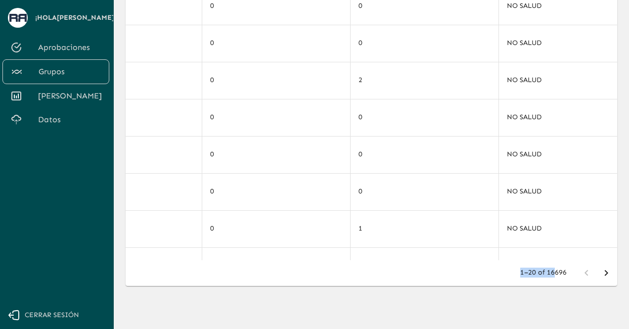
drag, startPoint x: 557, startPoint y: 260, endPoint x: 497, endPoint y: 266, distance: 59.6
click at [497, 266] on div "1–20 of 16696" at bounding box center [371, 273] width 491 height 26
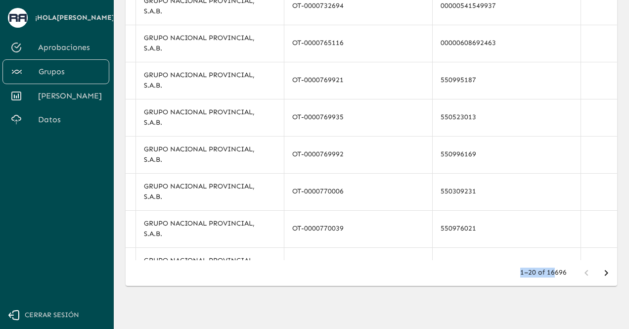
scroll to position [0, 0]
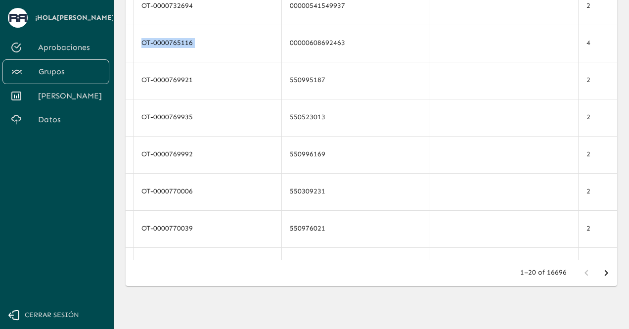
drag, startPoint x: 612, startPoint y: 26, endPoint x: 620, endPoint y: 6, distance: 21.1
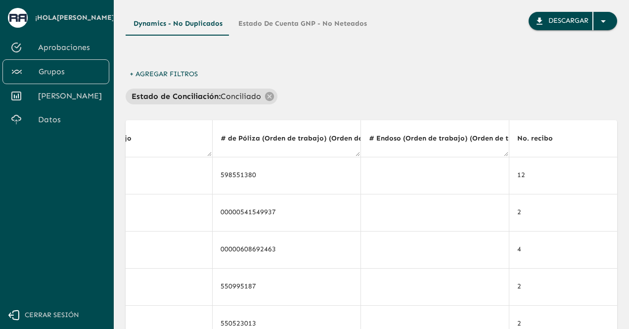
scroll to position [11, 0]
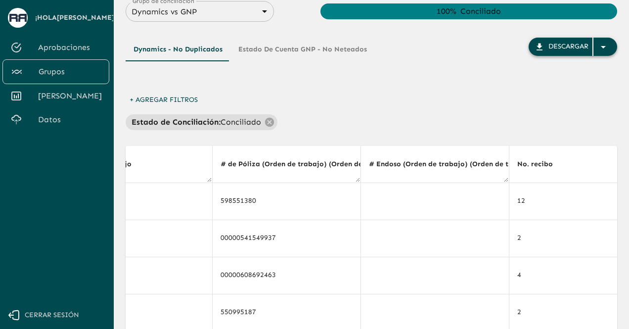
click at [547, 44] on button "Descargar" at bounding box center [572, 47] width 88 height 18
click at [379, 69] on div "Dynamics - No Duplicados Estado de Cuenta GNP - No Neteados Descargar" at bounding box center [371, 64] width 491 height 53
click at [163, 98] on button "+ Agregar Filtros" at bounding box center [164, 100] width 76 height 18
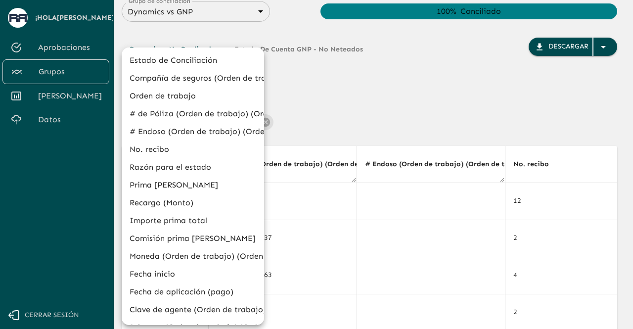
click at [311, 83] on div at bounding box center [316, 164] width 633 height 329
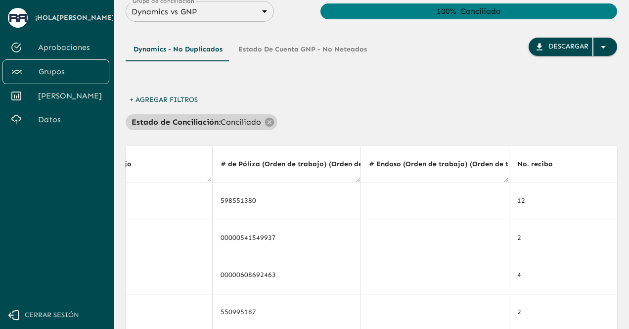
click at [197, 121] on p "Estado de Conciliación :" at bounding box center [175, 122] width 89 height 12
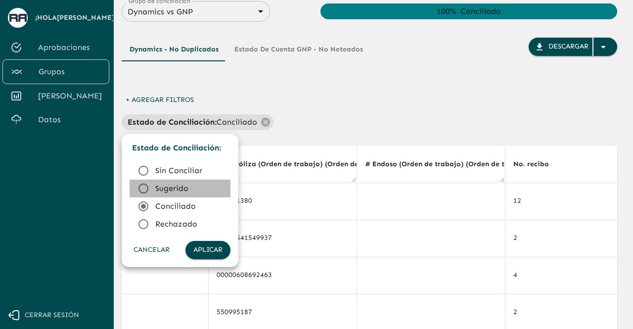
click at [145, 189] on icon at bounding box center [143, 188] width 12 height 12
click at [315, 121] on div at bounding box center [316, 164] width 633 height 329
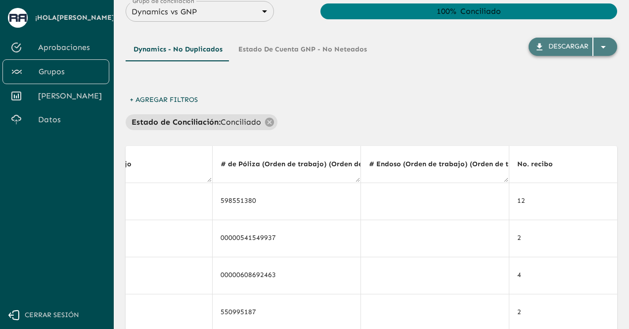
click at [600, 50] on icon "button" at bounding box center [603, 47] width 12 height 12
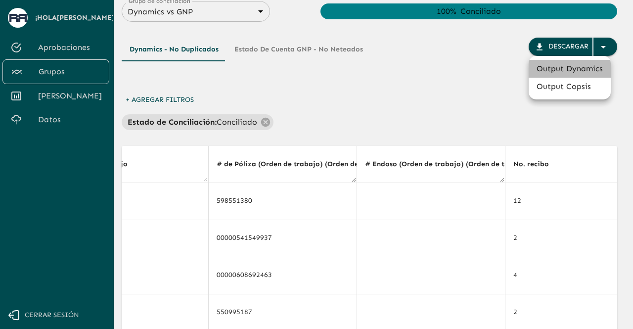
click at [575, 69] on li "Output Dynamics" at bounding box center [569, 69] width 82 height 18
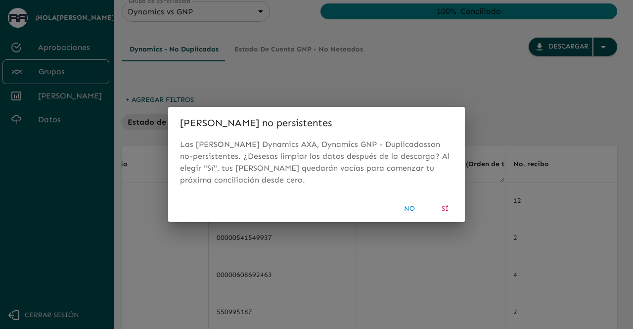
click at [416, 59] on div "[PERSON_NAME] no persistentes Las [PERSON_NAME] Dynamics AXA, Dynamics GNP - Du…" at bounding box center [316, 164] width 633 height 329
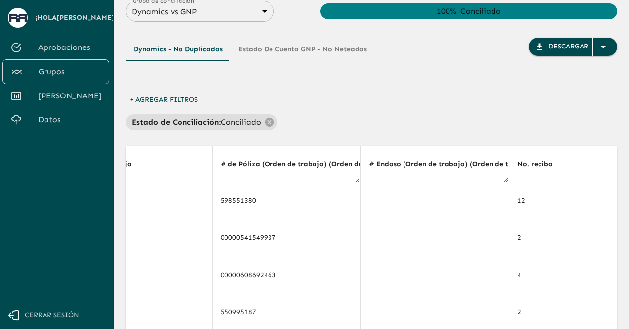
click at [178, 99] on button "+ Agregar Filtros" at bounding box center [164, 100] width 76 height 18
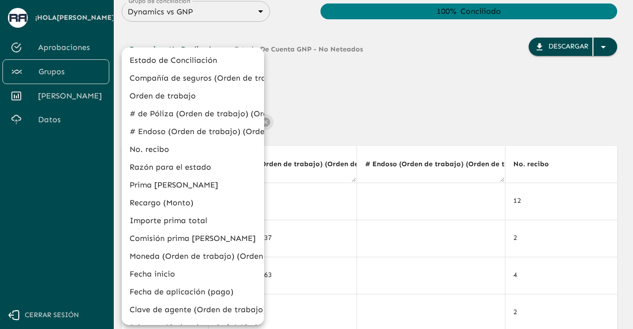
click at [307, 89] on div at bounding box center [316, 164] width 633 height 329
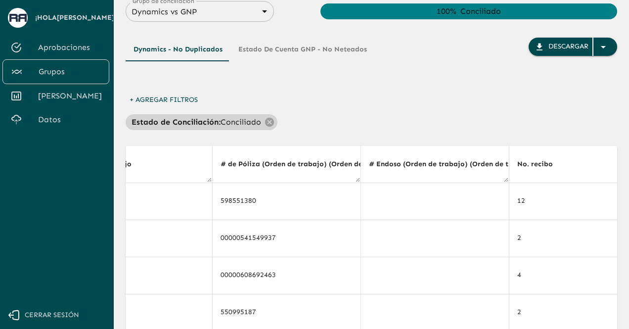
click at [241, 121] on p "Conciliado" at bounding box center [240, 122] width 41 height 12
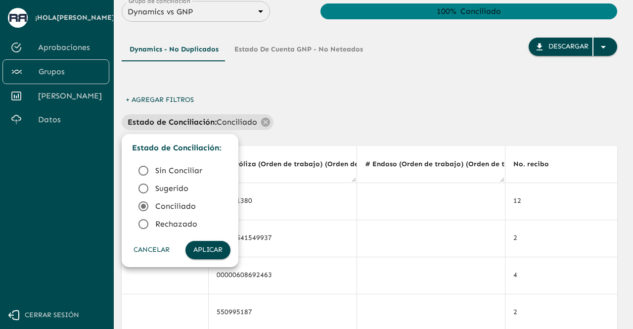
click at [170, 186] on span "Sugerido" at bounding box center [188, 188] width 67 height 12
click at [199, 248] on button "Aplicar" at bounding box center [207, 250] width 45 height 18
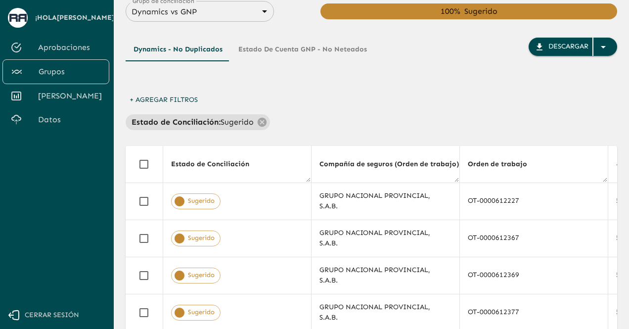
scroll to position [0, 395]
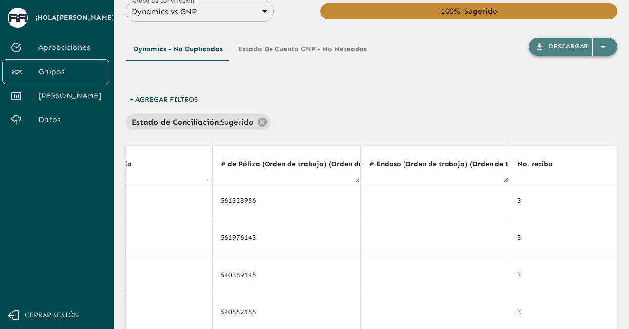
click at [606, 54] on div "button" at bounding box center [605, 47] width 24 height 18
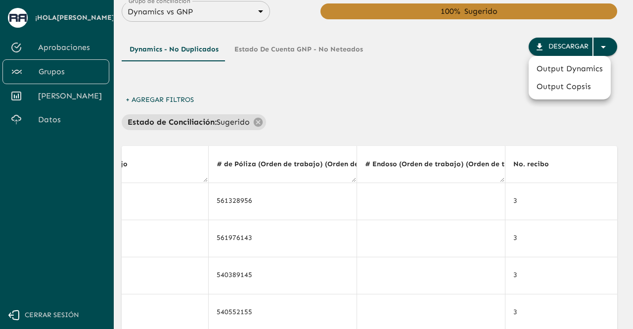
drag, startPoint x: 479, startPoint y: 71, endPoint x: 540, endPoint y: 51, distance: 63.8
click at [540, 51] on div at bounding box center [316, 164] width 633 height 329
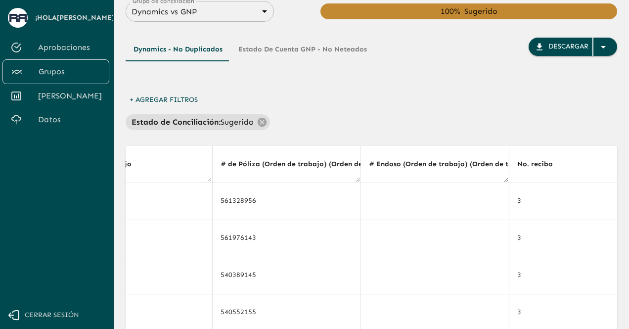
click at [540, 51] on icon "button" at bounding box center [539, 47] width 10 height 10
click at [375, 79] on div "Dynamics - No Duplicados Estado de Cuenta GNP - No Neteados Descargar" at bounding box center [371, 64] width 491 height 53
click at [384, 96] on div "+ Agregar Filtros Estado de Conciliación : Sugerido" at bounding box center [371, 110] width 491 height 39
click at [204, 125] on p "Estado de Conciliación :" at bounding box center [175, 122] width 89 height 12
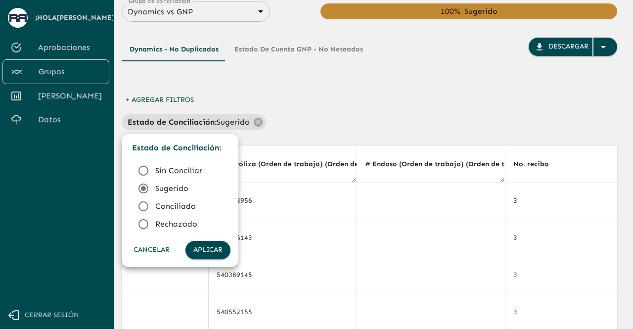
click at [143, 187] on icon at bounding box center [143, 188] width 10 height 10
click at [141, 172] on icon at bounding box center [143, 171] width 12 height 12
click at [203, 248] on button "Aplicar" at bounding box center [207, 250] width 45 height 18
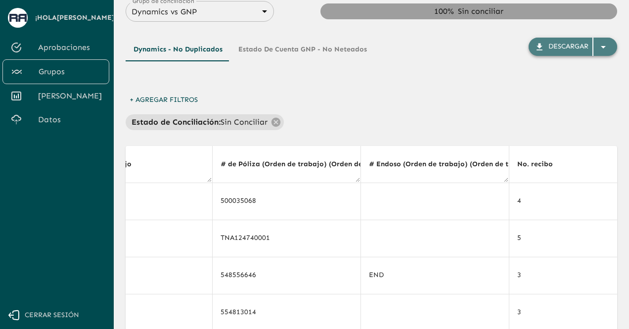
click at [551, 48] on div "Descargar" at bounding box center [568, 47] width 40 height 12
click at [421, 92] on div "+ Agregar Filtros Estado de Conciliación : Sin Conciliar" at bounding box center [371, 110] width 491 height 39
click at [380, 57] on div "Dynamics - No Duplicados Estado de Cuenta GNP - No Neteados Descargar" at bounding box center [371, 64] width 491 height 53
click at [602, 49] on icon "button" at bounding box center [603, 47] width 12 height 12
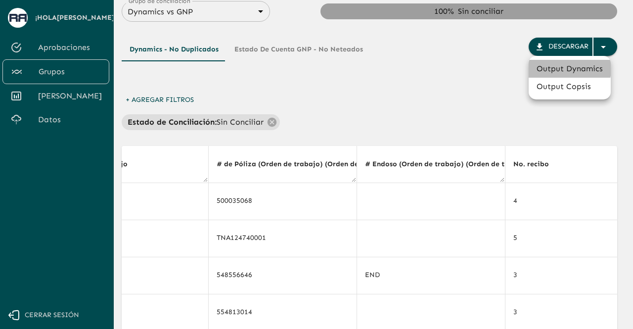
click at [553, 68] on li "Output Dynamics" at bounding box center [569, 69] width 82 height 18
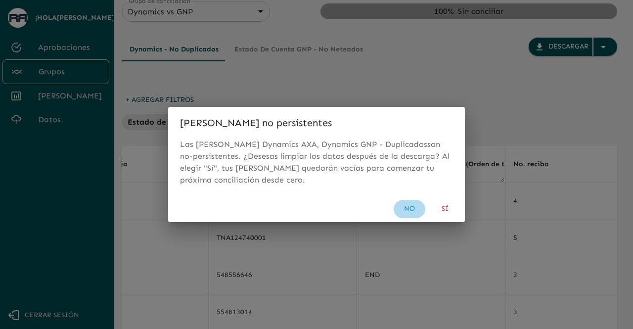
click at [412, 207] on button "No" at bounding box center [409, 209] width 32 height 18
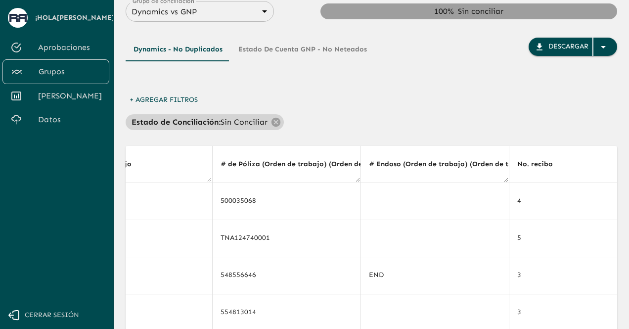
click at [214, 123] on p "Estado de Conciliación :" at bounding box center [175, 122] width 89 height 12
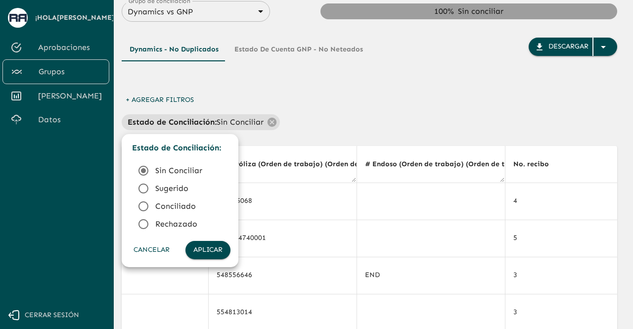
click at [349, 92] on div at bounding box center [316, 164] width 633 height 329
